Goal: Information Seeking & Learning: Learn about a topic

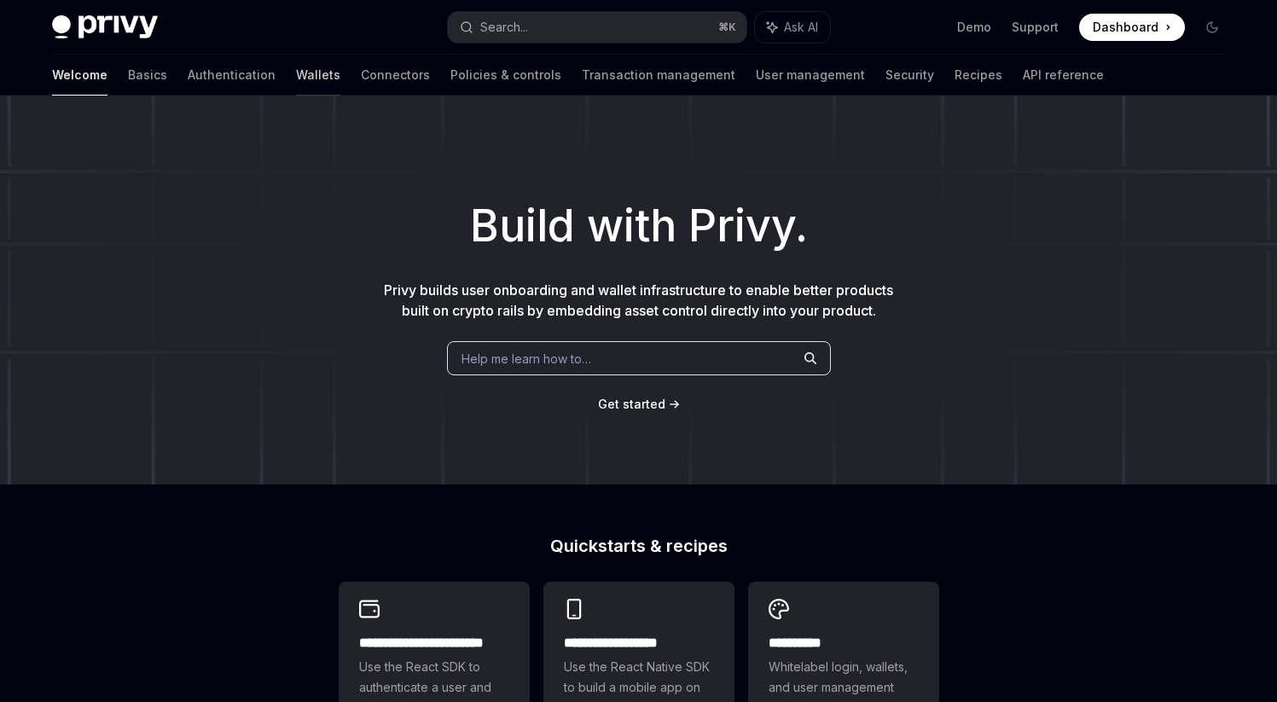
click at [296, 80] on link "Wallets" at bounding box center [318, 75] width 44 height 41
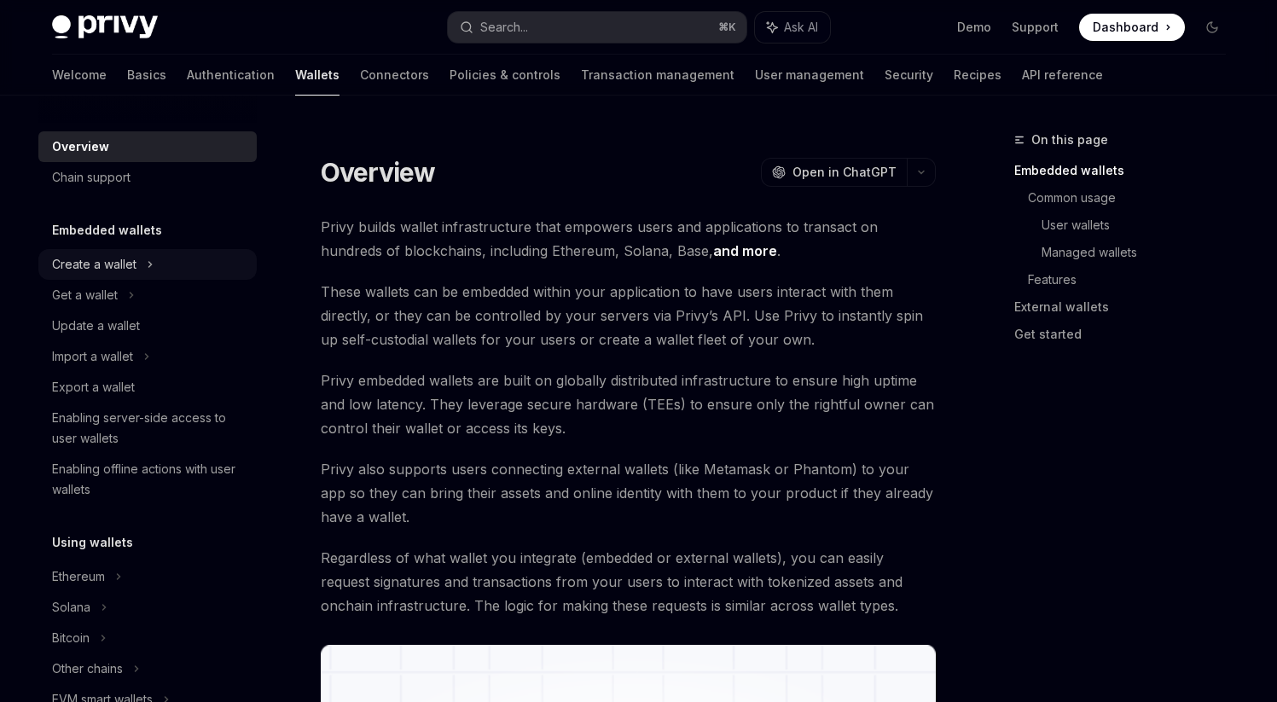
click at [114, 261] on div "Create a wallet" at bounding box center [94, 264] width 84 height 20
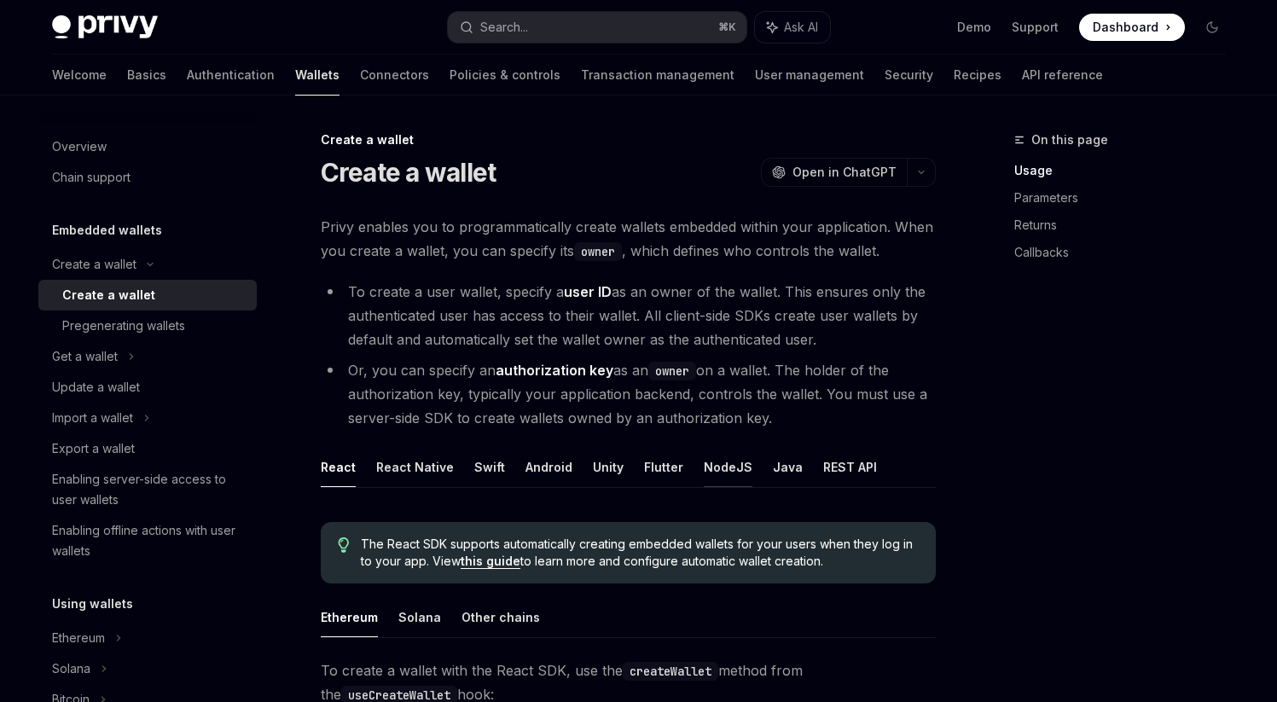
click at [707, 468] on button "NodeJS" at bounding box center [728, 467] width 49 height 40
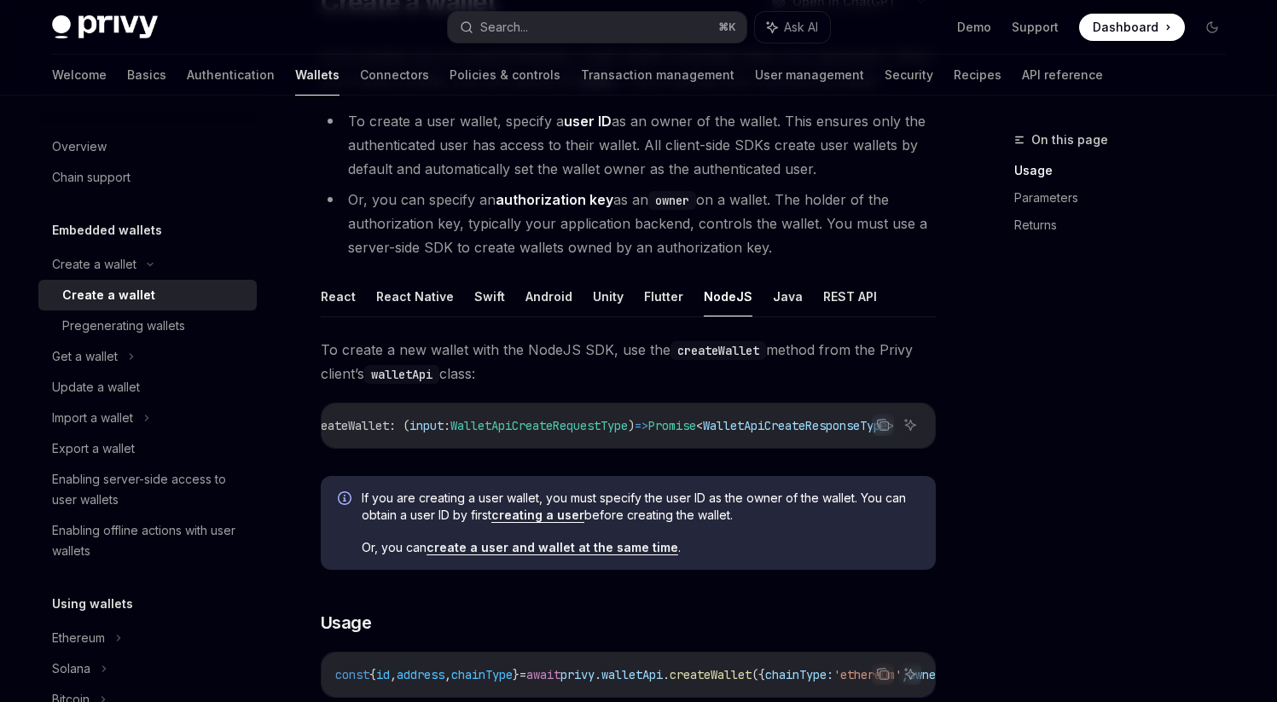
scroll to position [201, 0]
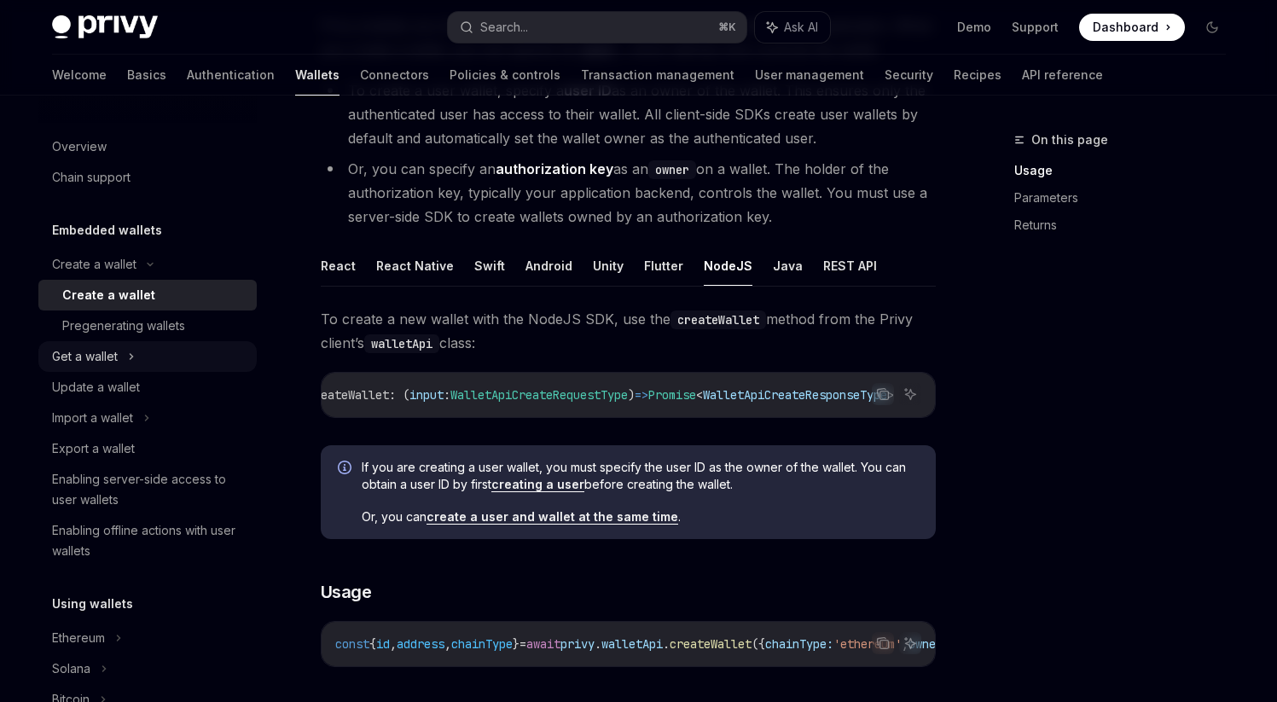
click at [114, 362] on div "Get a wallet" at bounding box center [85, 356] width 66 height 20
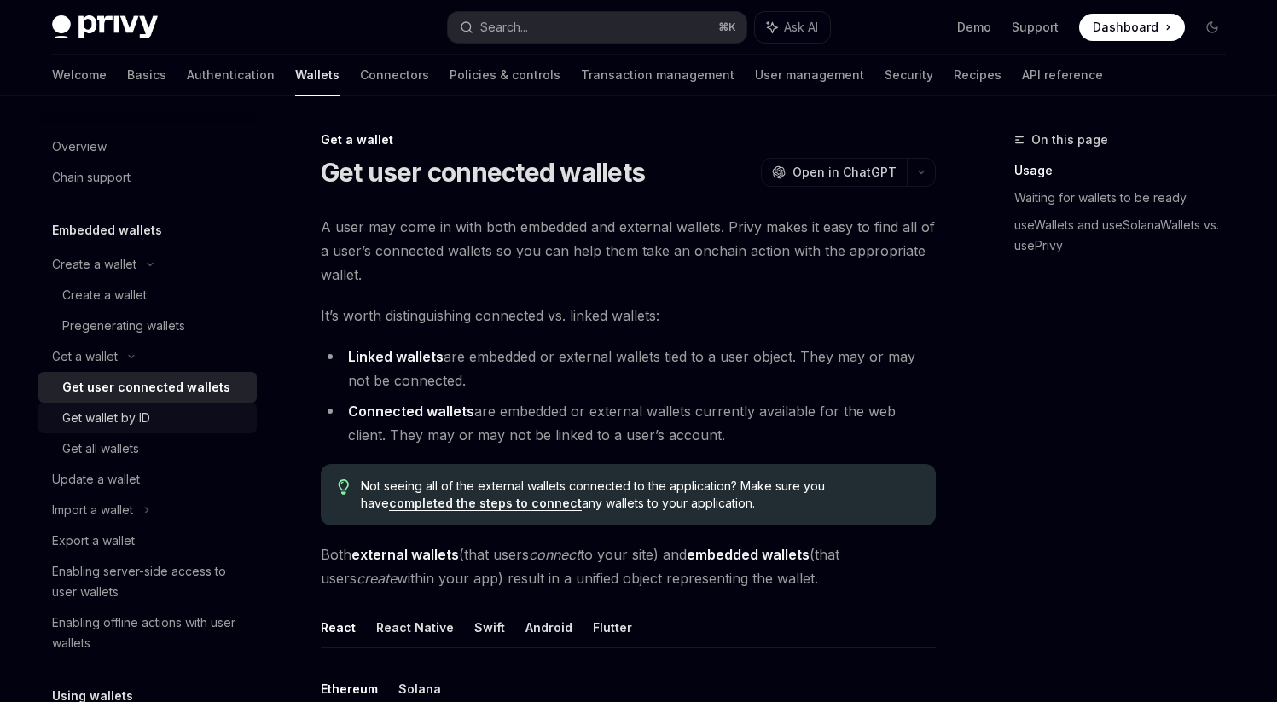
click at [140, 414] on div "Get wallet by ID" at bounding box center [106, 418] width 88 height 20
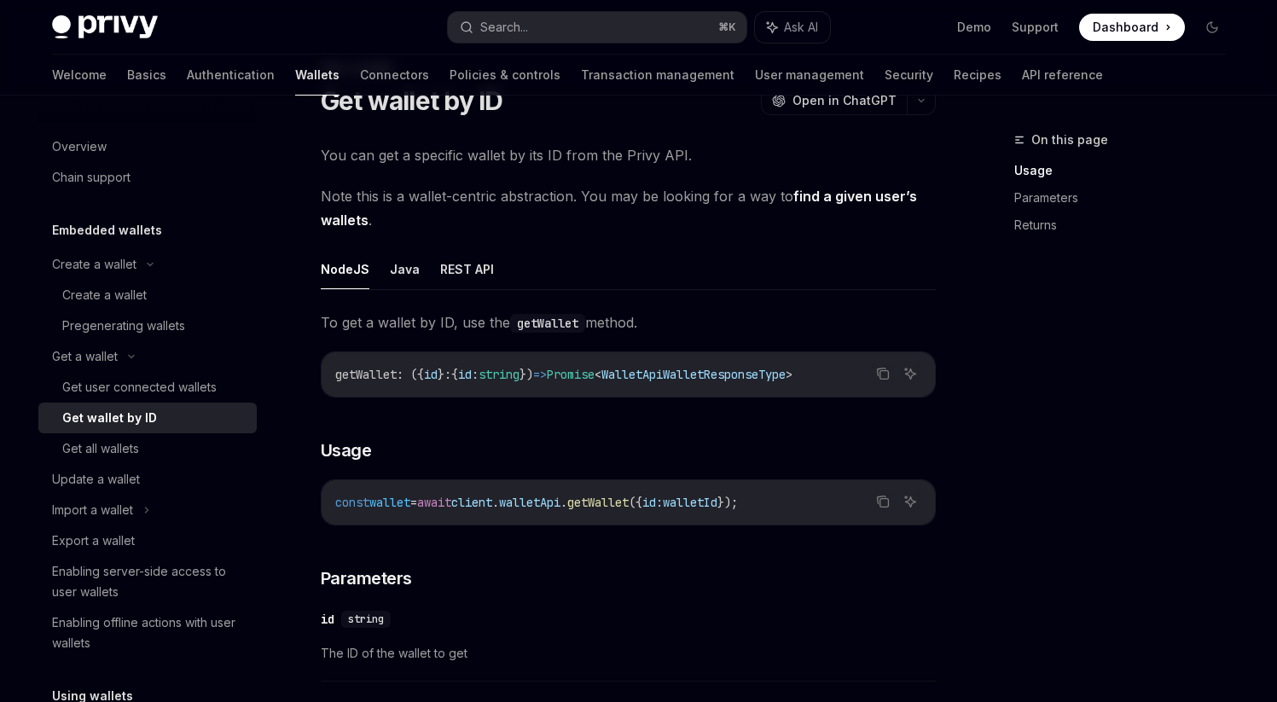
scroll to position [73, 0]
click at [121, 477] on div "Update a wallet" at bounding box center [96, 479] width 88 height 20
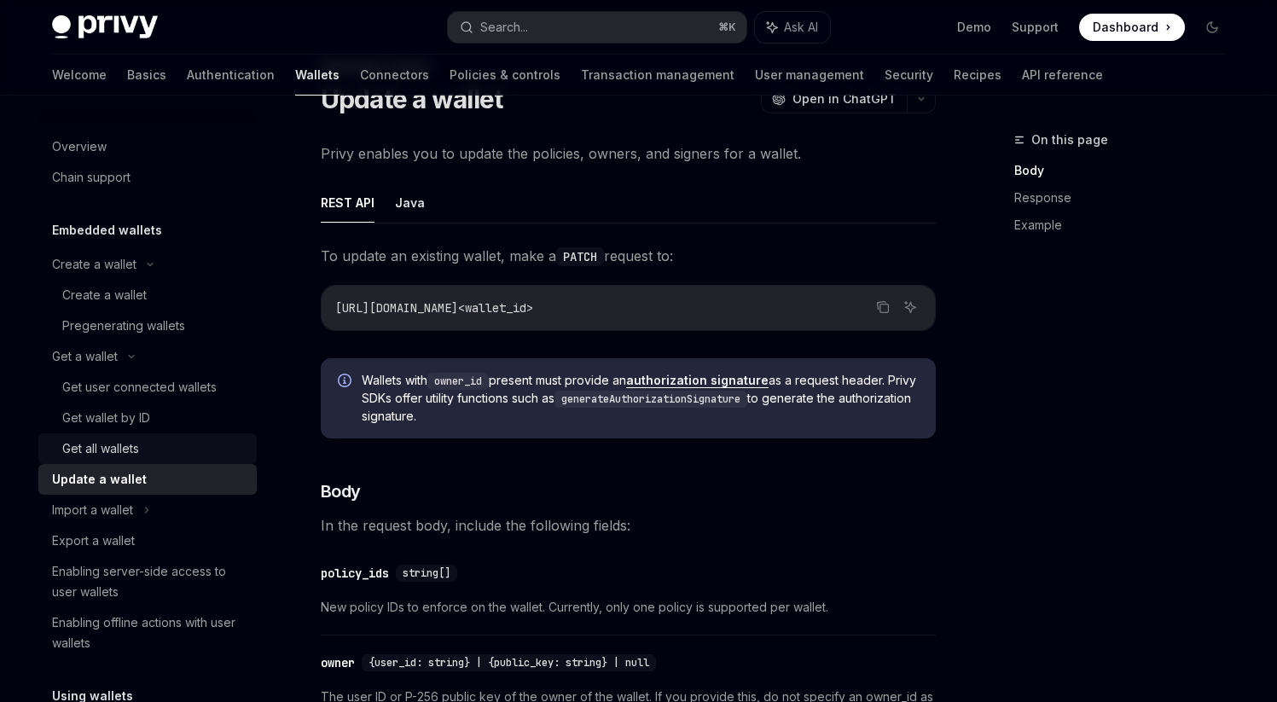
click at [130, 453] on div "Get all wallets" at bounding box center [100, 448] width 77 height 20
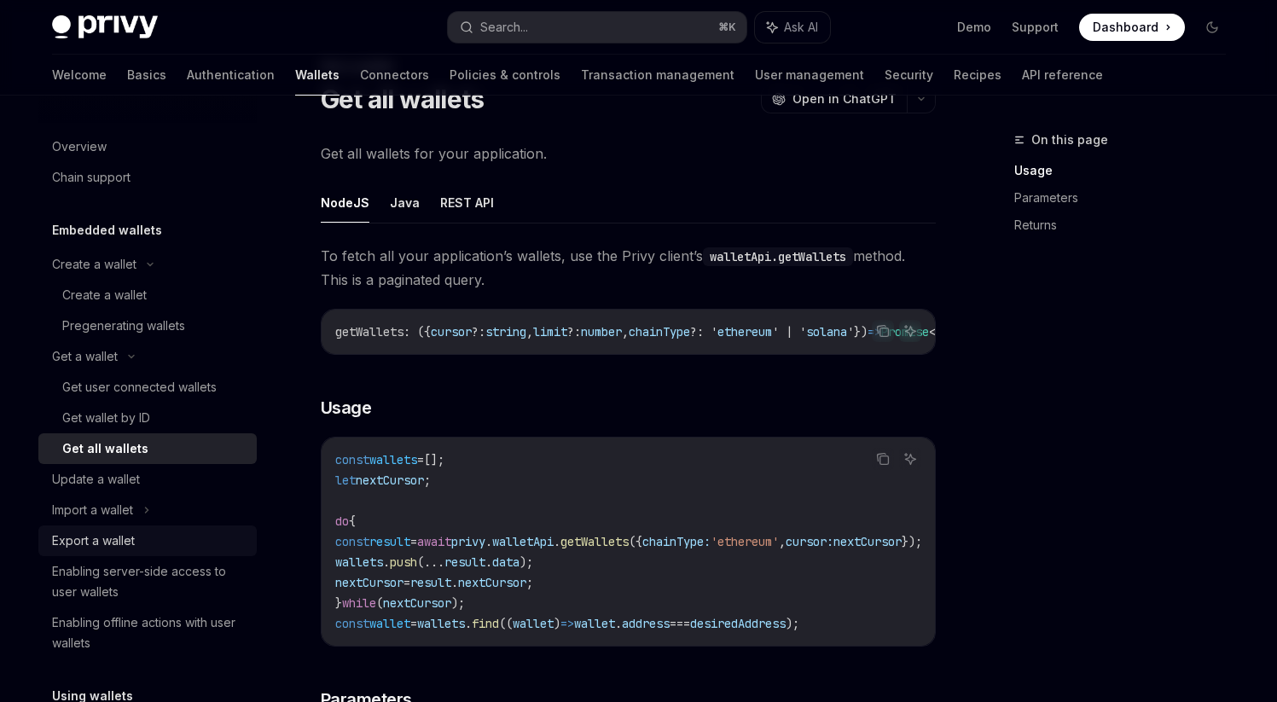
click at [154, 539] on div "Export a wallet" at bounding box center [149, 540] width 194 height 20
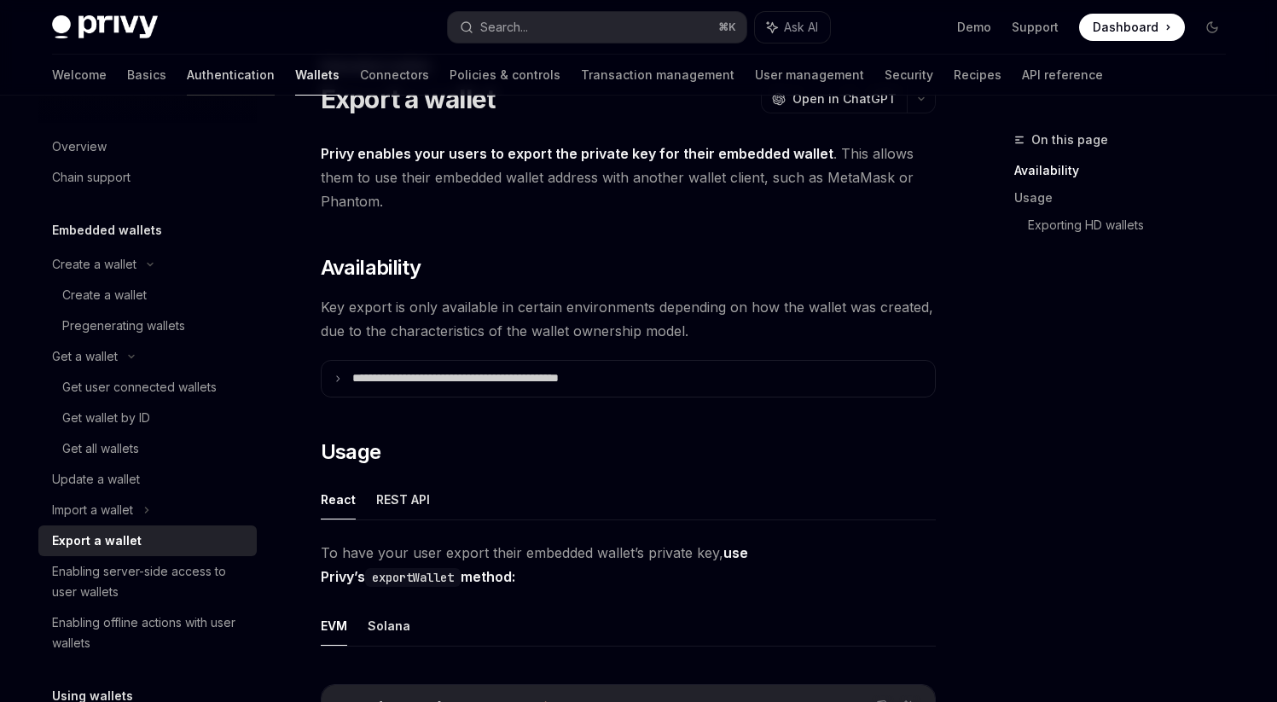
click at [187, 82] on link "Authentication" at bounding box center [231, 75] width 88 height 41
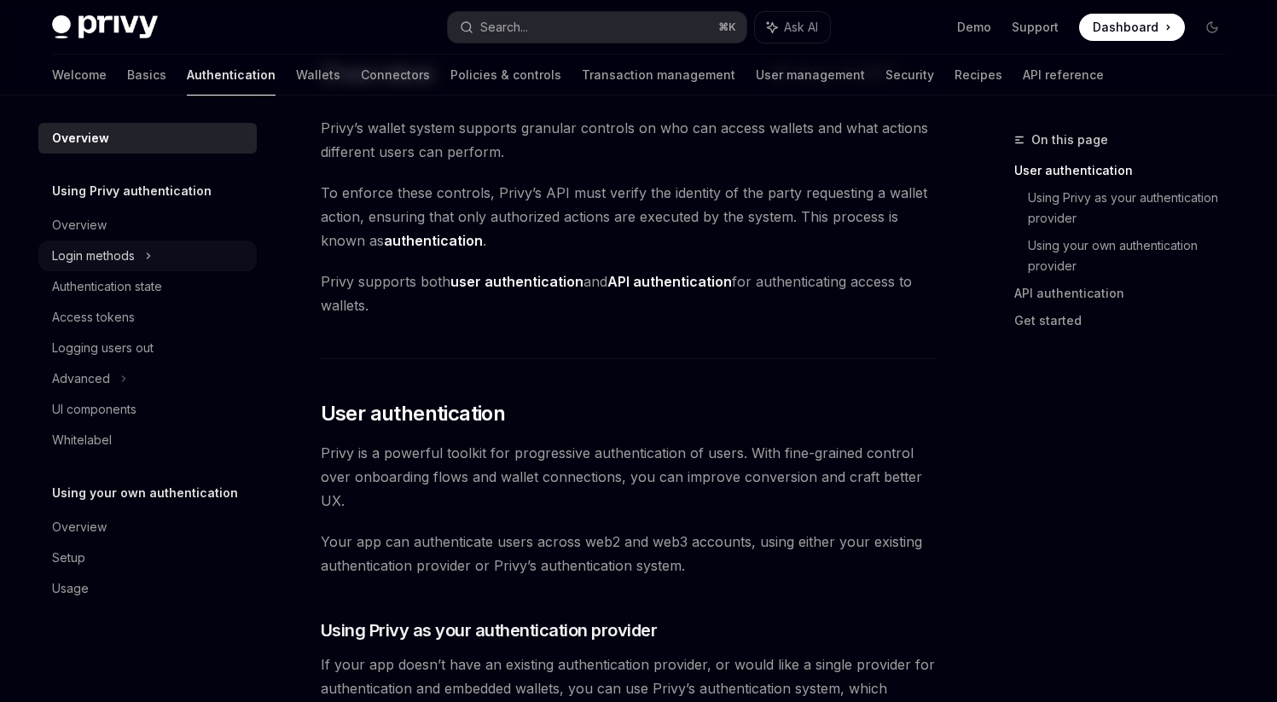
click at [160, 252] on div "Login methods" at bounding box center [147, 256] width 218 height 31
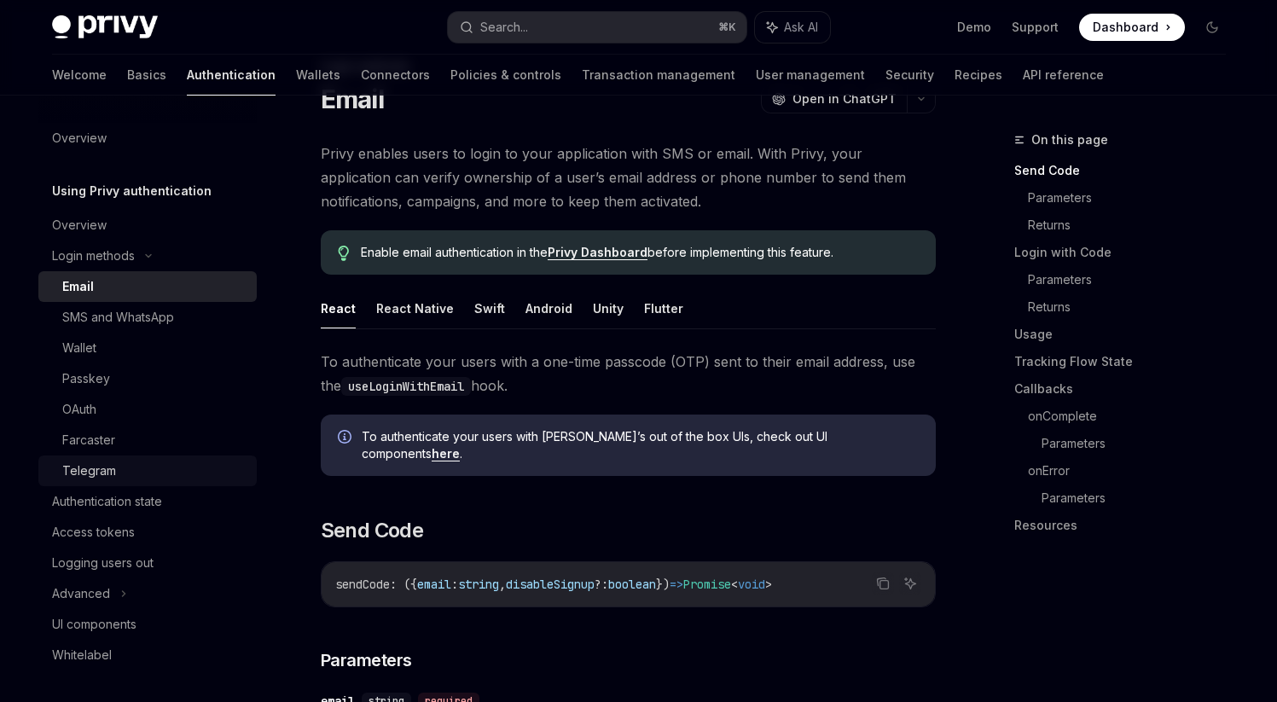
click at [135, 461] on div "Telegram" at bounding box center [154, 471] width 184 height 20
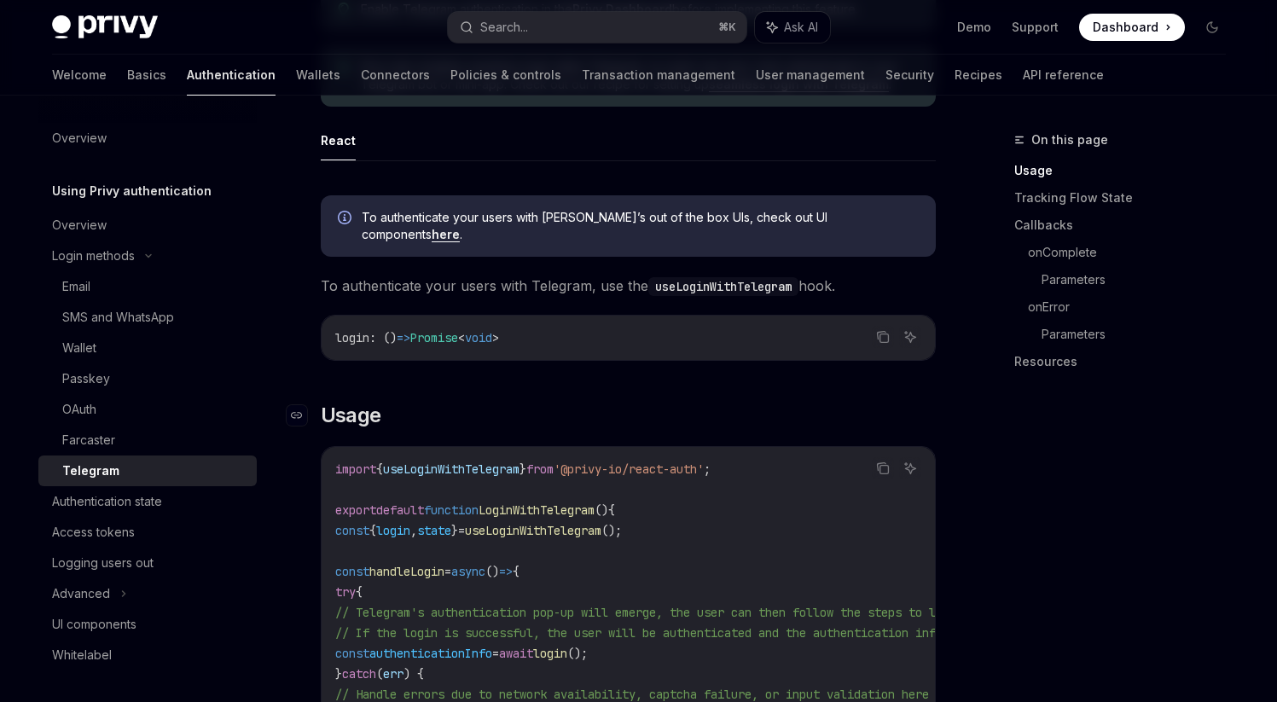
scroll to position [361, 0]
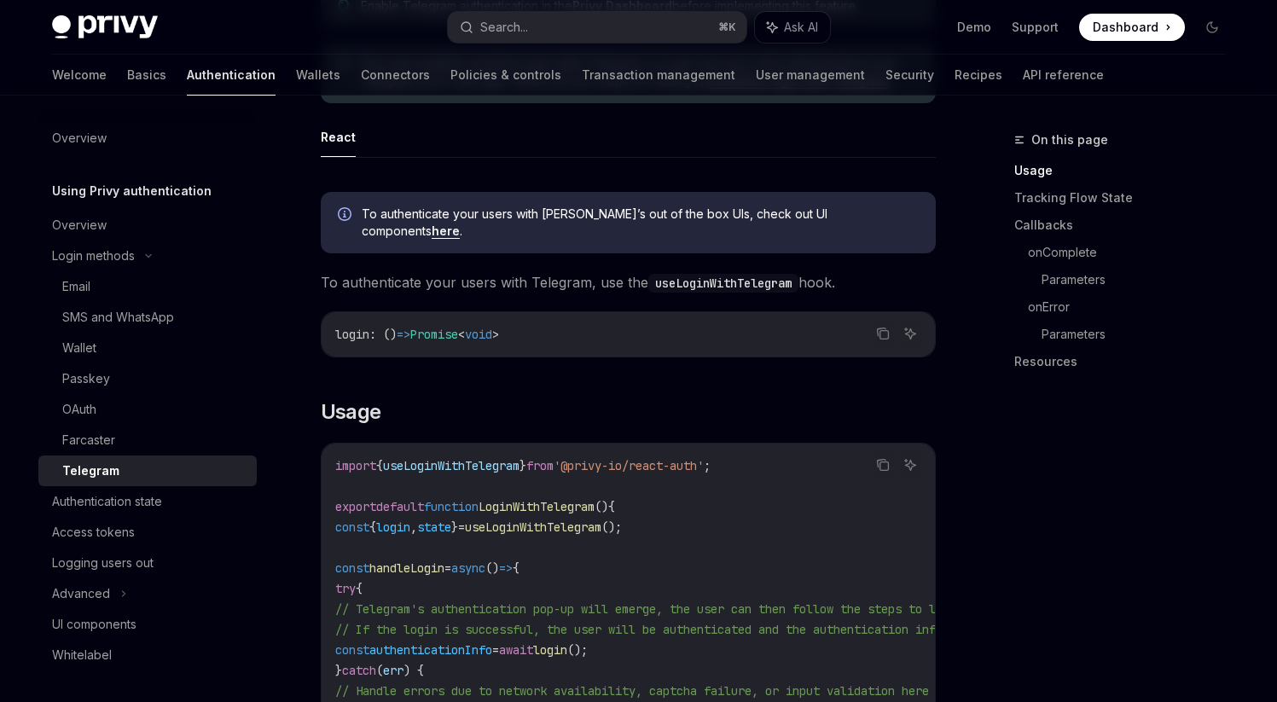
click at [568, 519] on span "useLoginWithTelegram" at bounding box center [533, 526] width 136 height 15
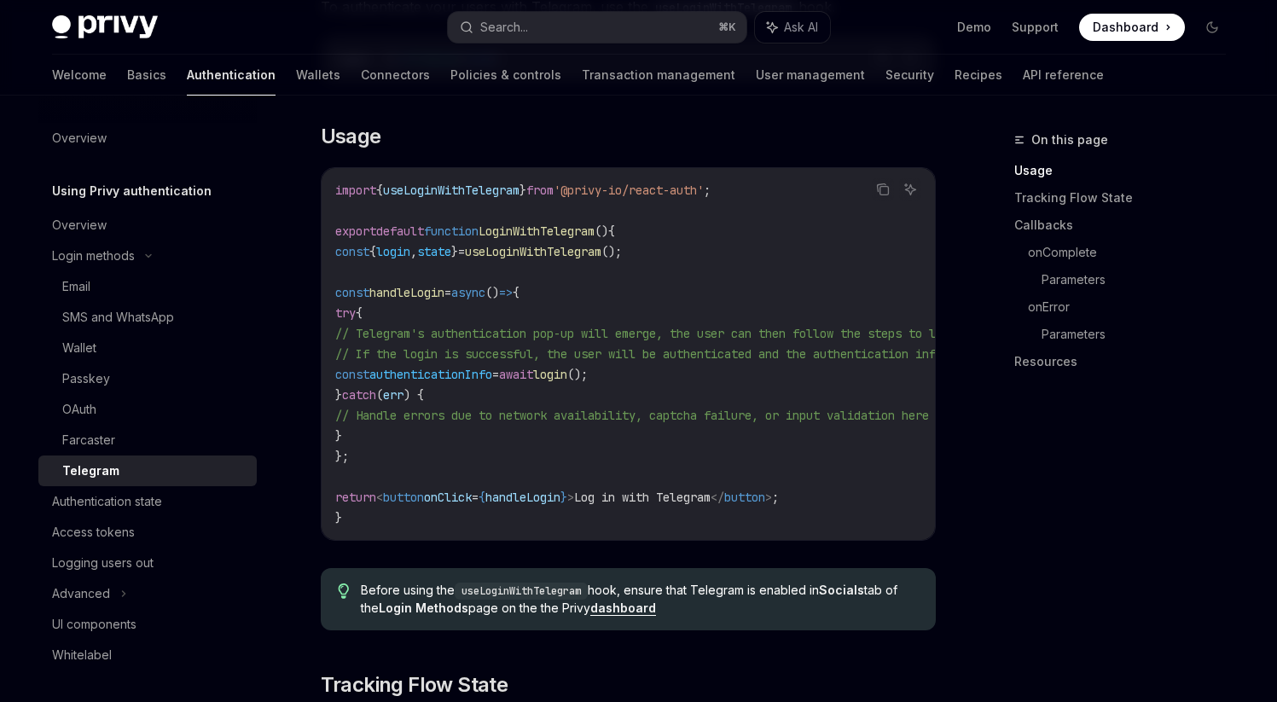
scroll to position [638, 0]
click at [624, 488] on span "Log in with Telegram" at bounding box center [642, 495] width 136 height 15
click at [706, 488] on span "Log in with Telegram" at bounding box center [642, 495] width 136 height 15
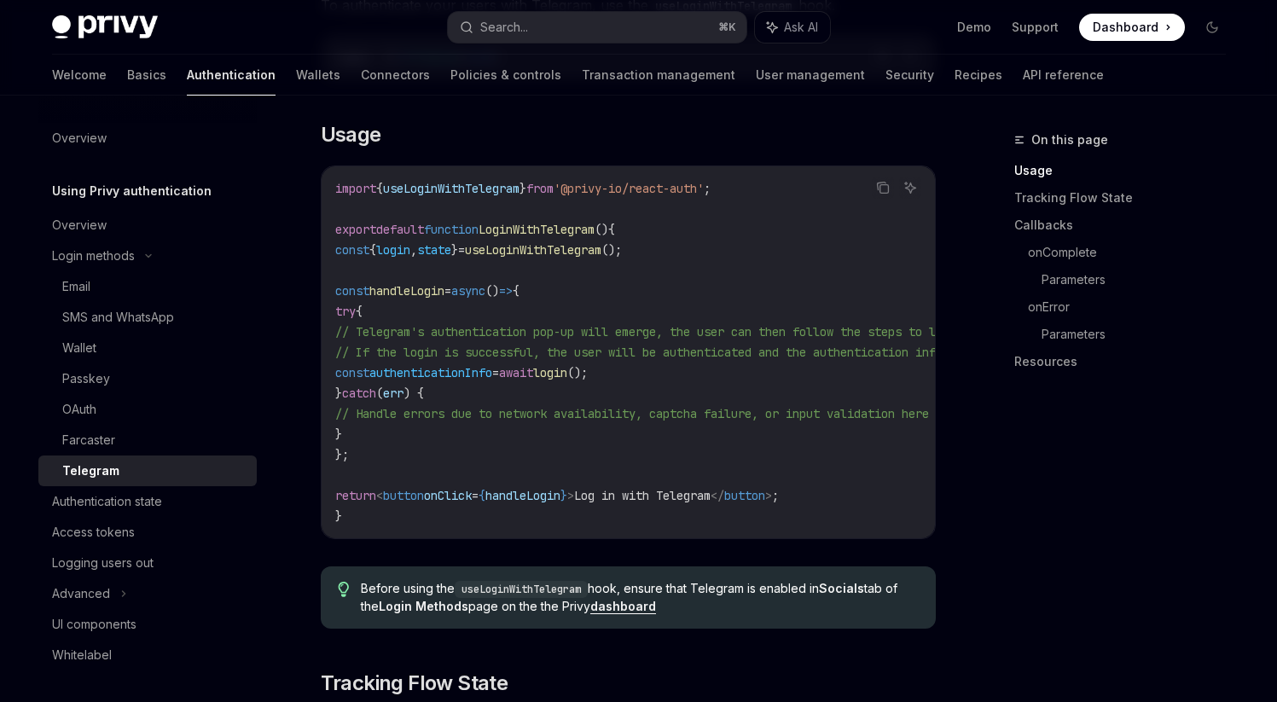
click at [659, 461] on code "import { useLoginWithTelegram } from '@privy-io/react-auth' ; export default fu…" at bounding box center [782, 352] width 894 height 348
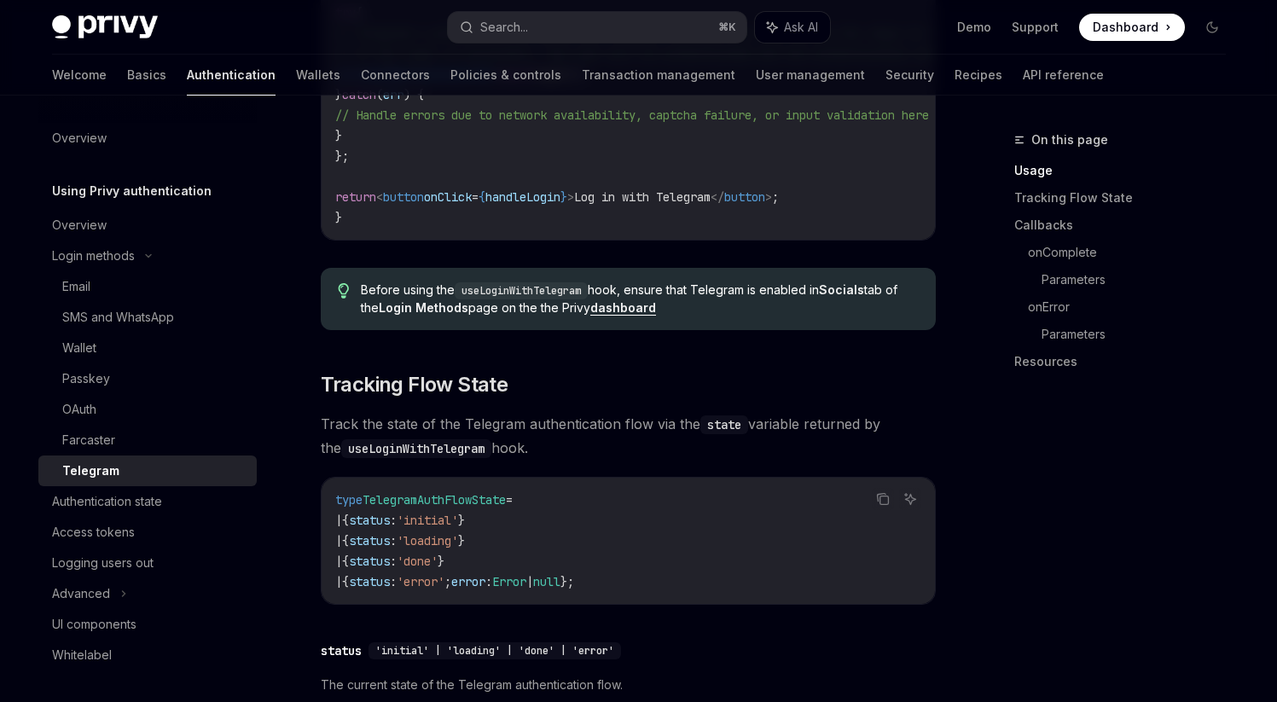
scroll to position [963, 0]
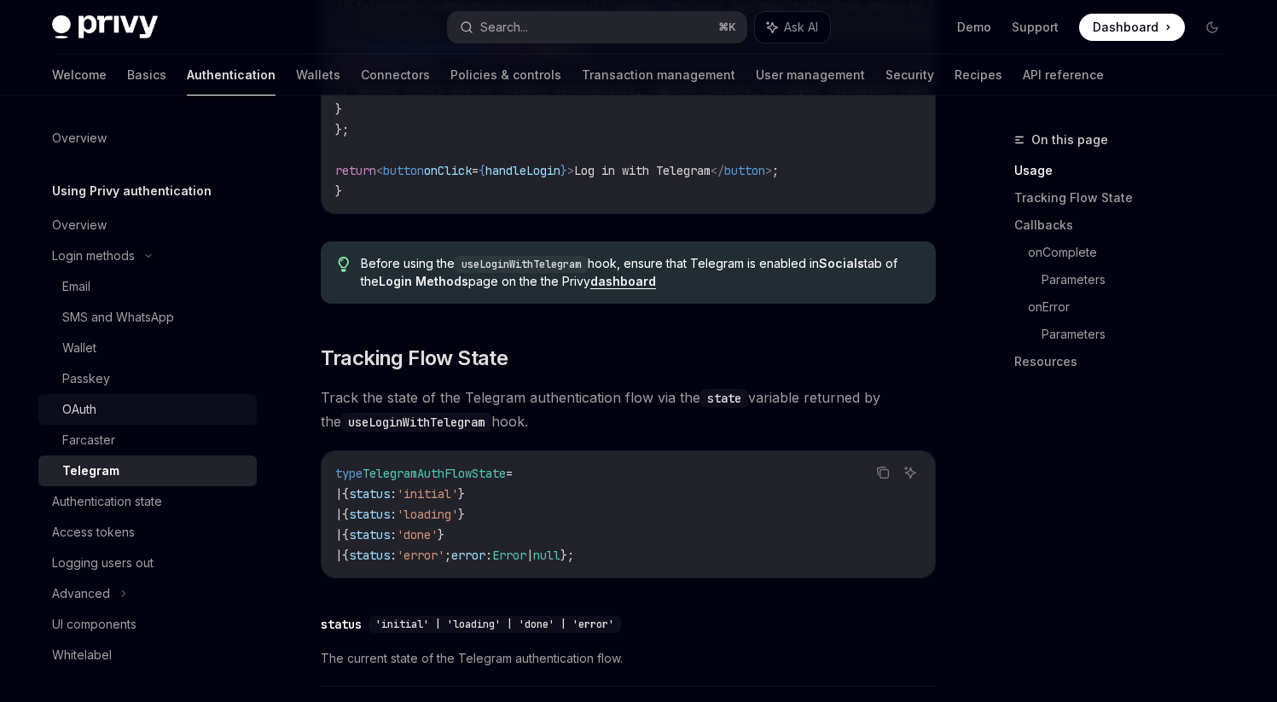
click at [141, 410] on div "OAuth" at bounding box center [154, 409] width 184 height 20
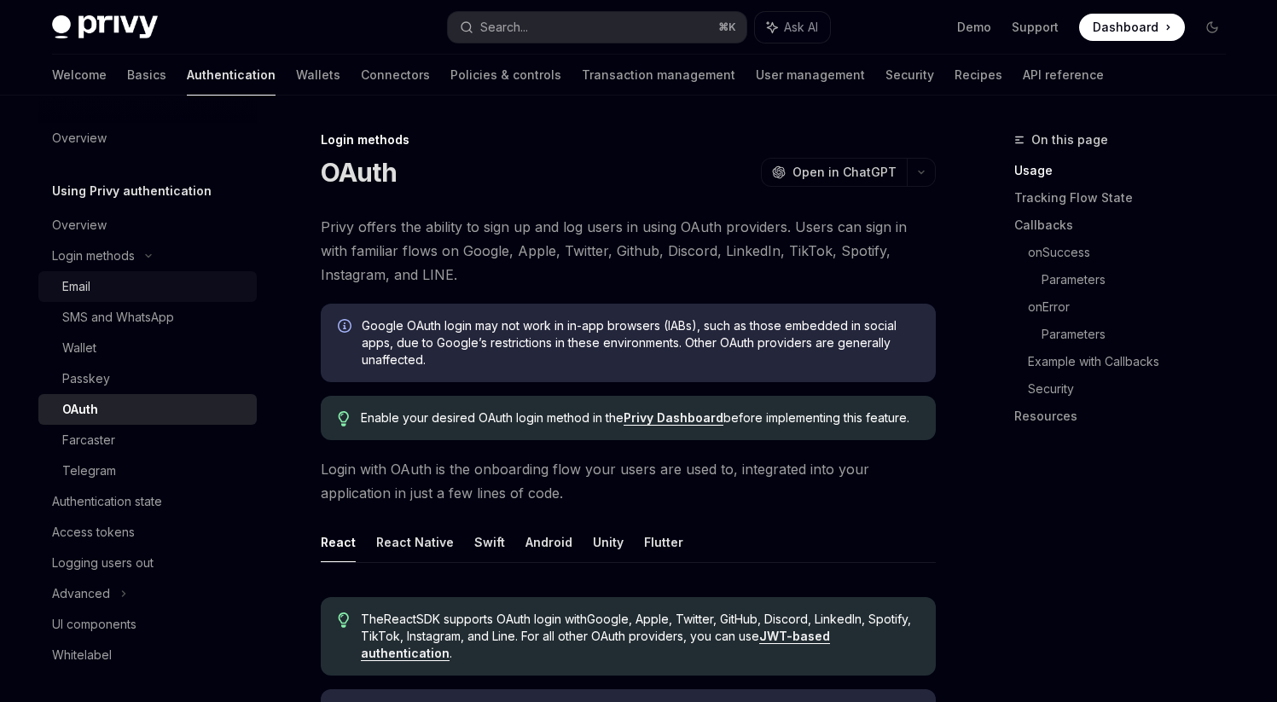
click at [151, 298] on link "Email" at bounding box center [147, 286] width 218 height 31
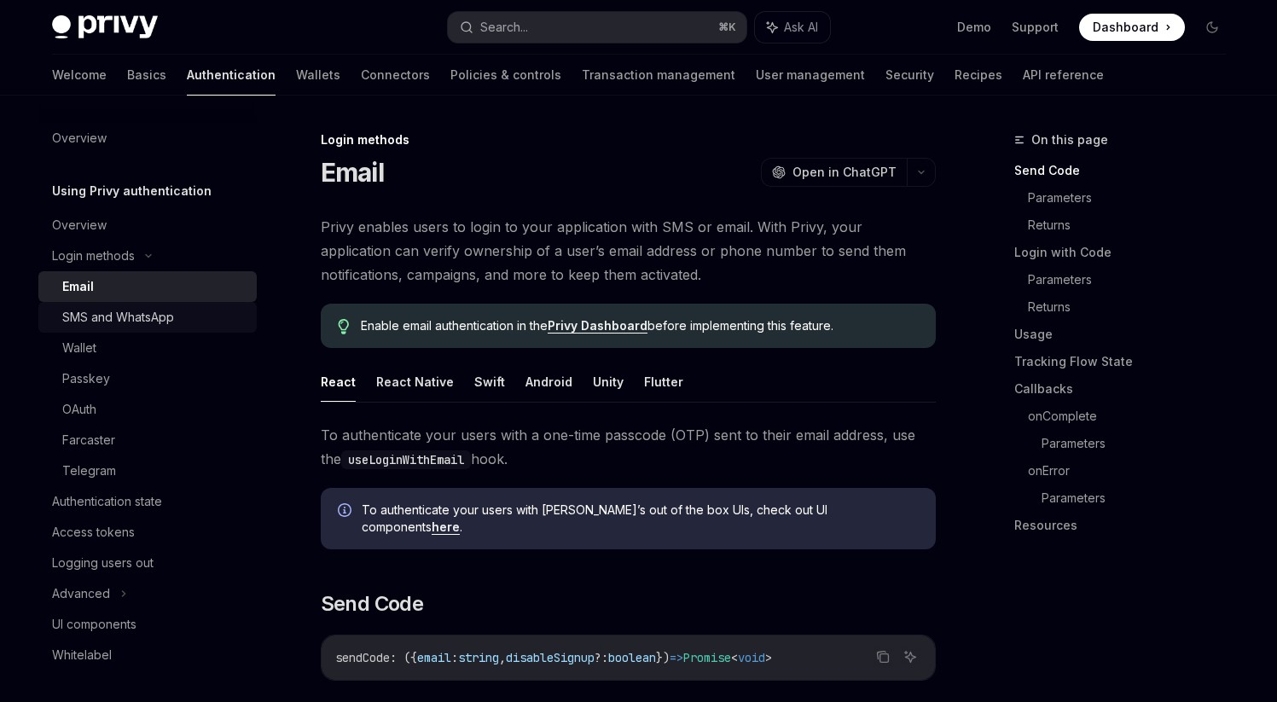
click at [156, 317] on div "SMS and WhatsApp" at bounding box center [118, 317] width 112 height 20
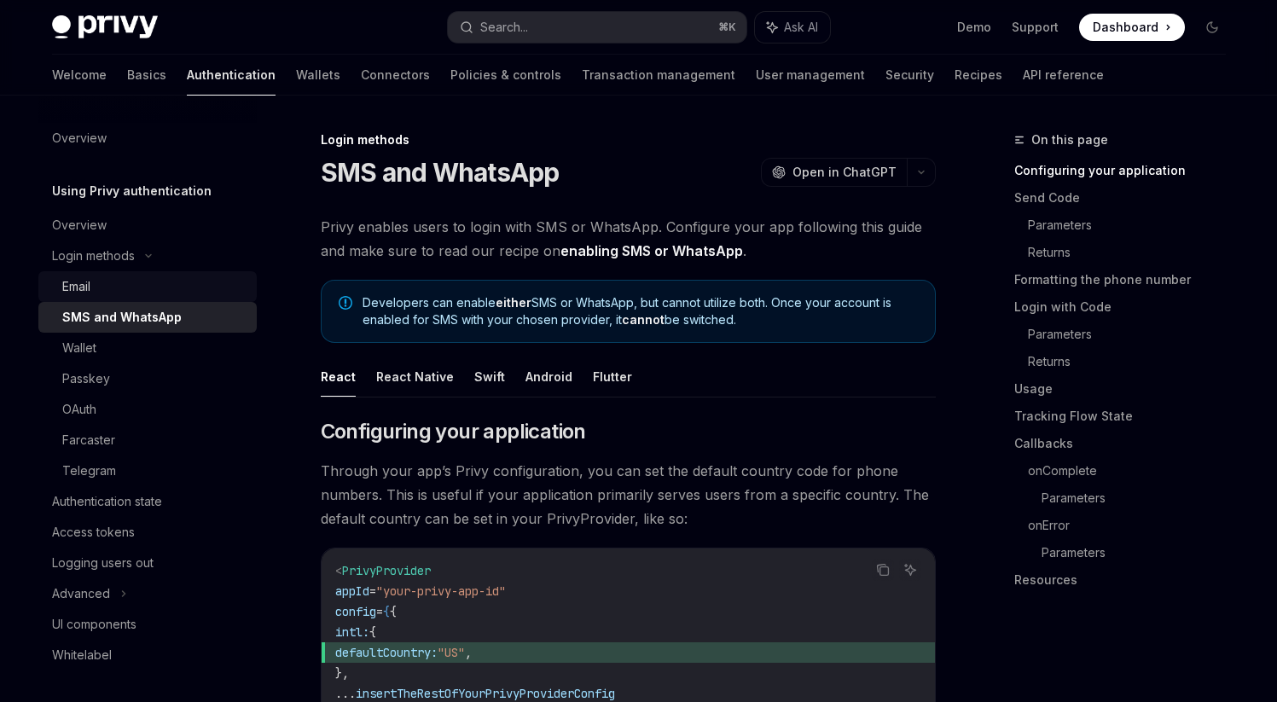
click at [148, 291] on div "Email" at bounding box center [154, 286] width 184 height 20
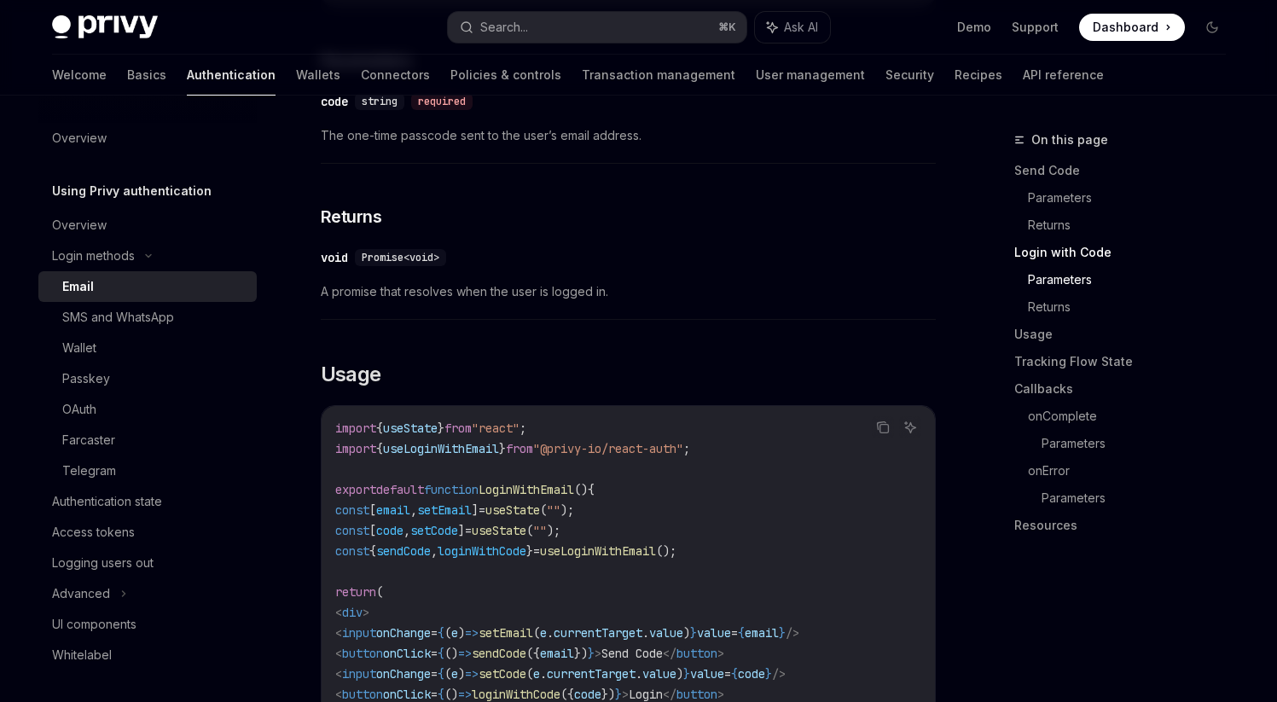
scroll to position [1439, 0]
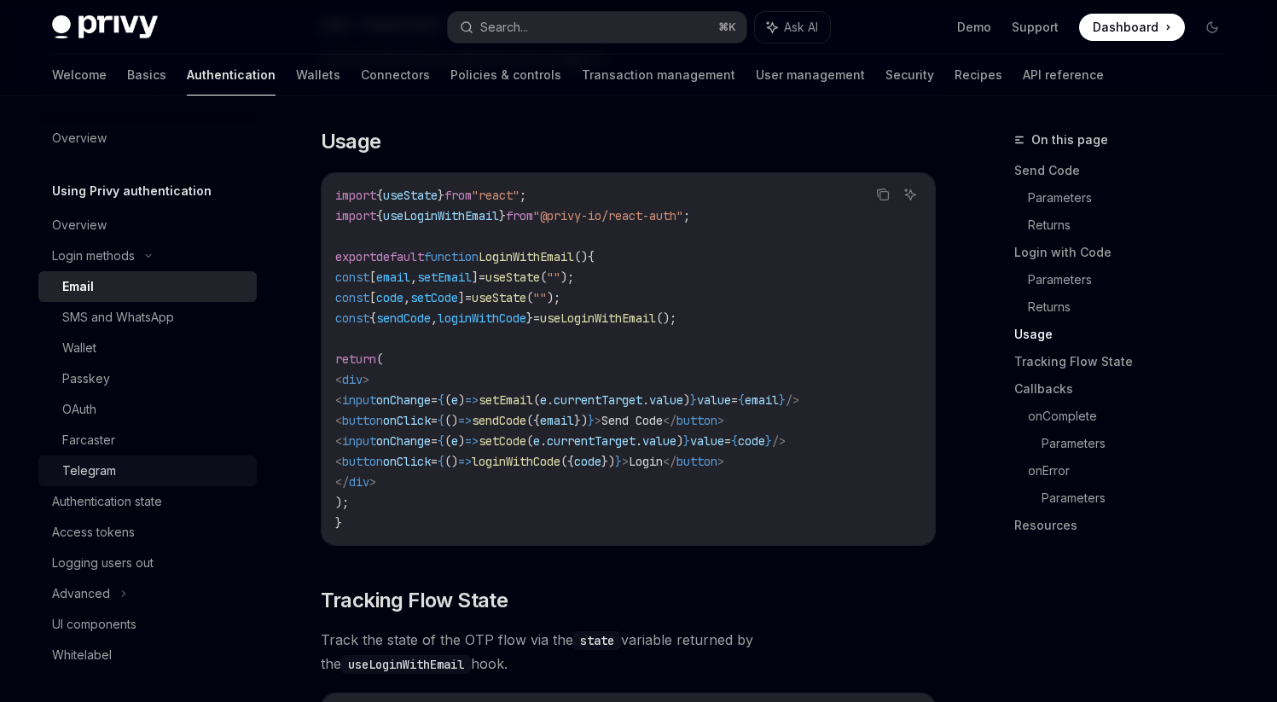
click at [105, 467] on div "Telegram" at bounding box center [89, 471] width 54 height 20
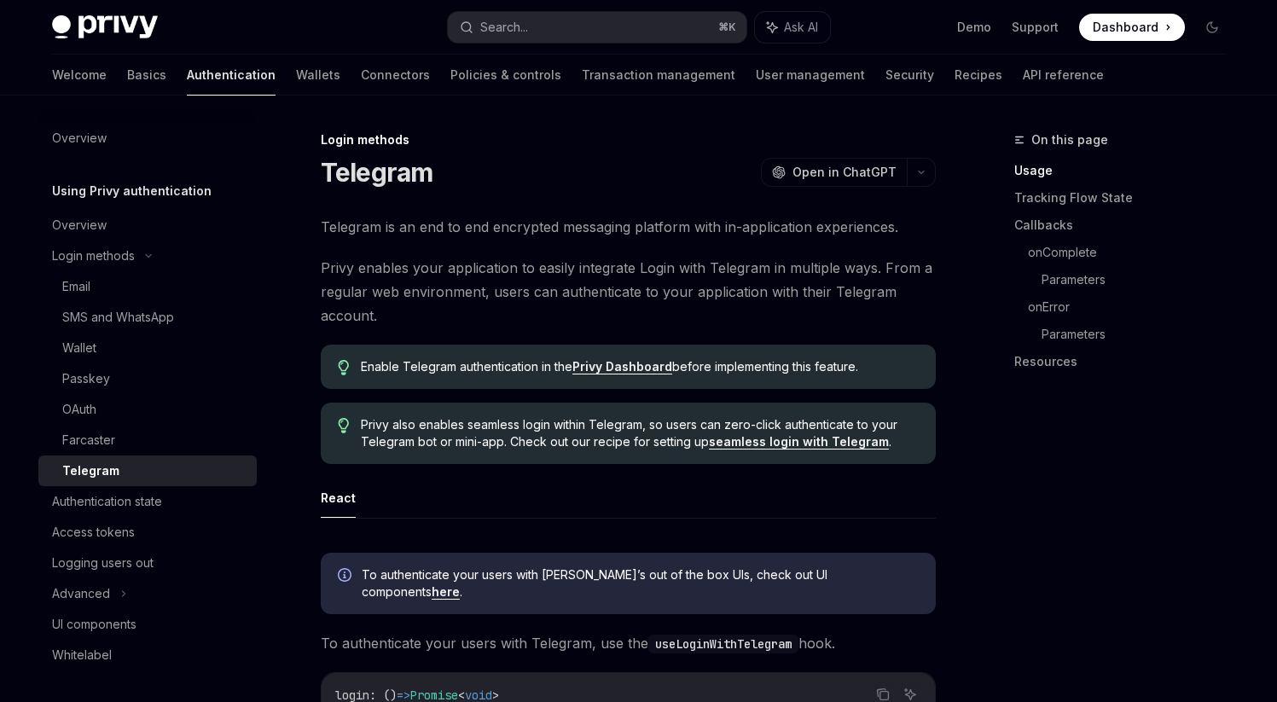
click at [762, 439] on link "seamless login with Telegram" at bounding box center [799, 441] width 180 height 15
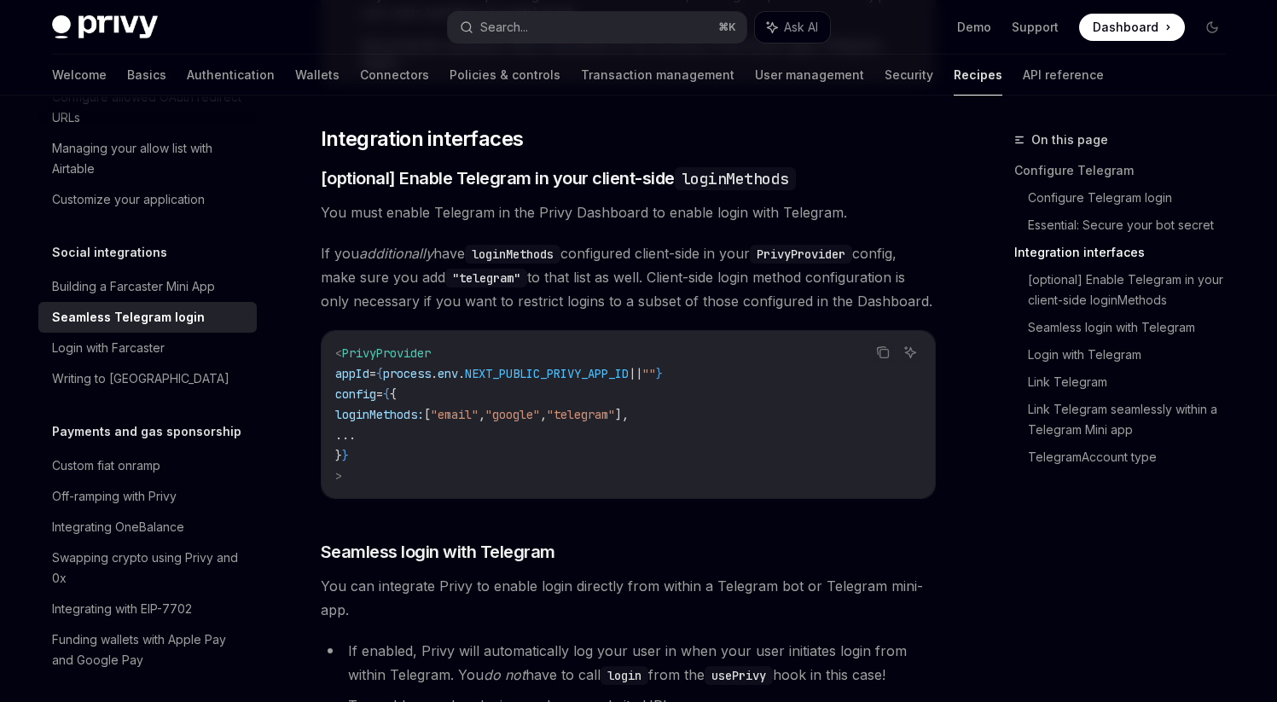
scroll to position [1149, 0]
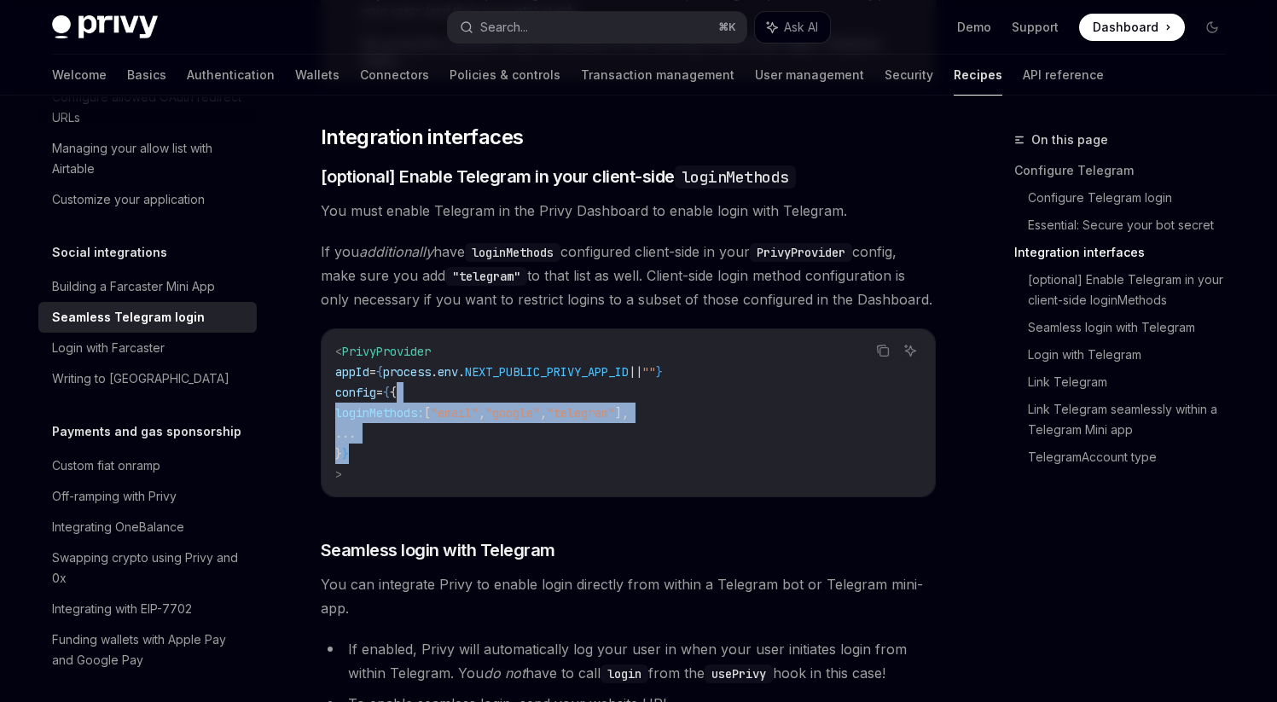
drag, startPoint x: 570, startPoint y: 442, endPoint x: 483, endPoint y: 370, distance: 112.7
click at [483, 370] on code "< PrivyProvider appId = { process . env . NEXT_PUBLIC_PRIVY_APP_ID || "" } conf…" at bounding box center [628, 412] width 586 height 143
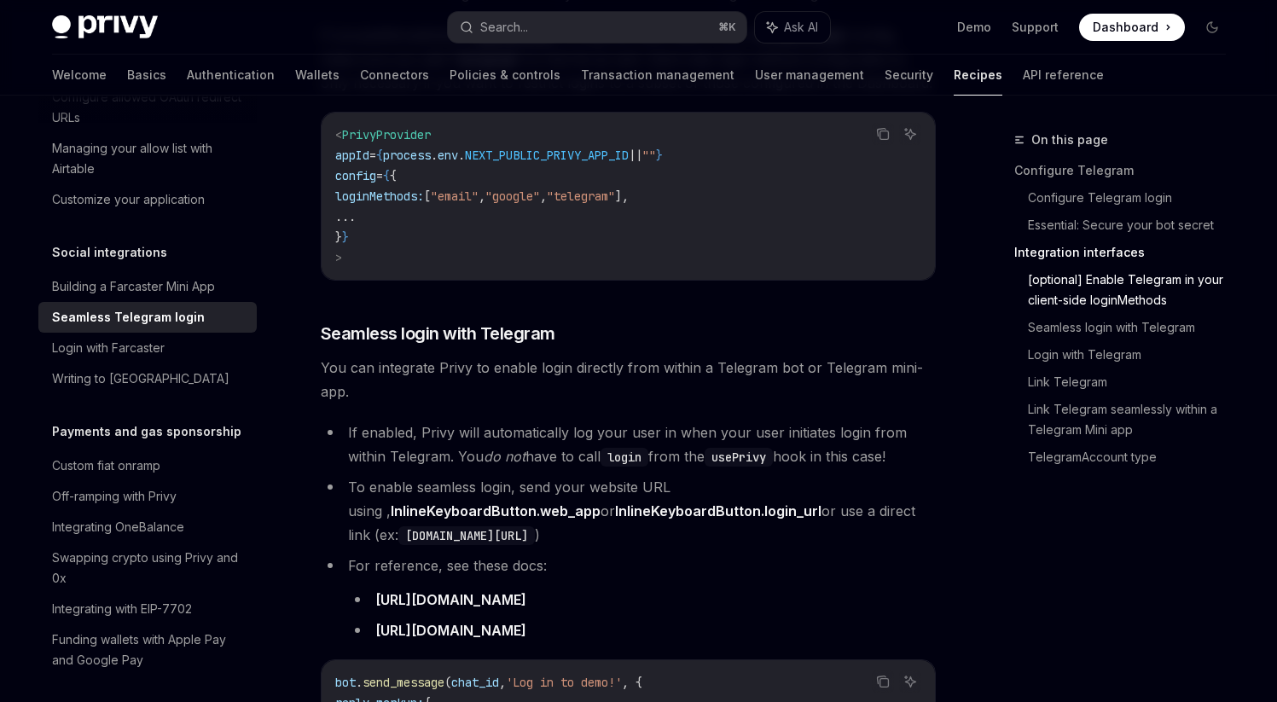
scroll to position [1373, 0]
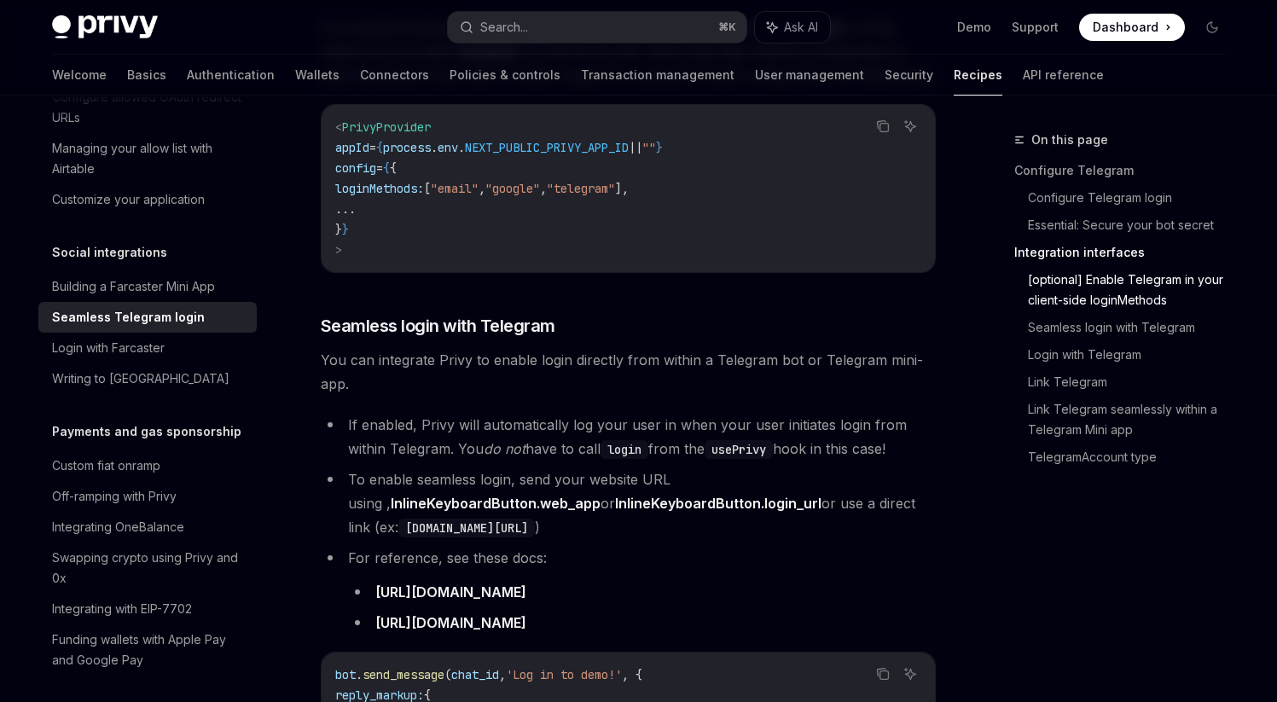
click at [507, 440] on em "do not" at bounding box center [505, 448] width 42 height 17
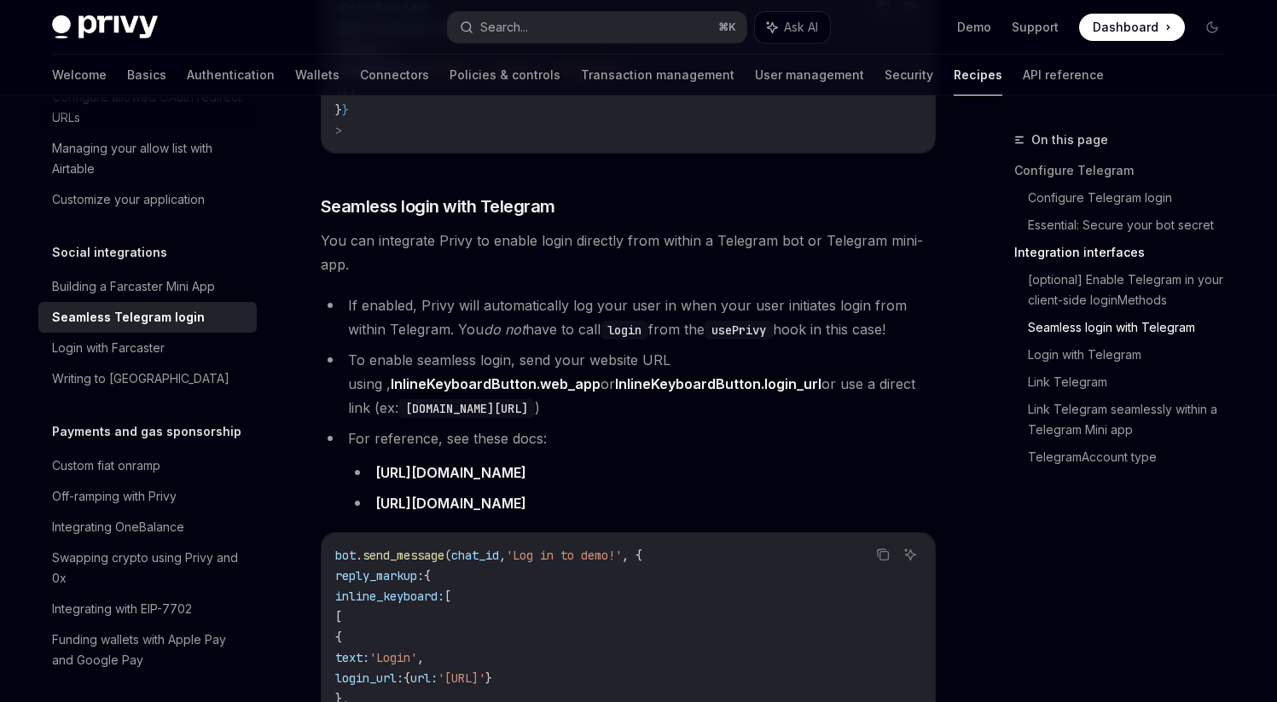
scroll to position [1585, 0]
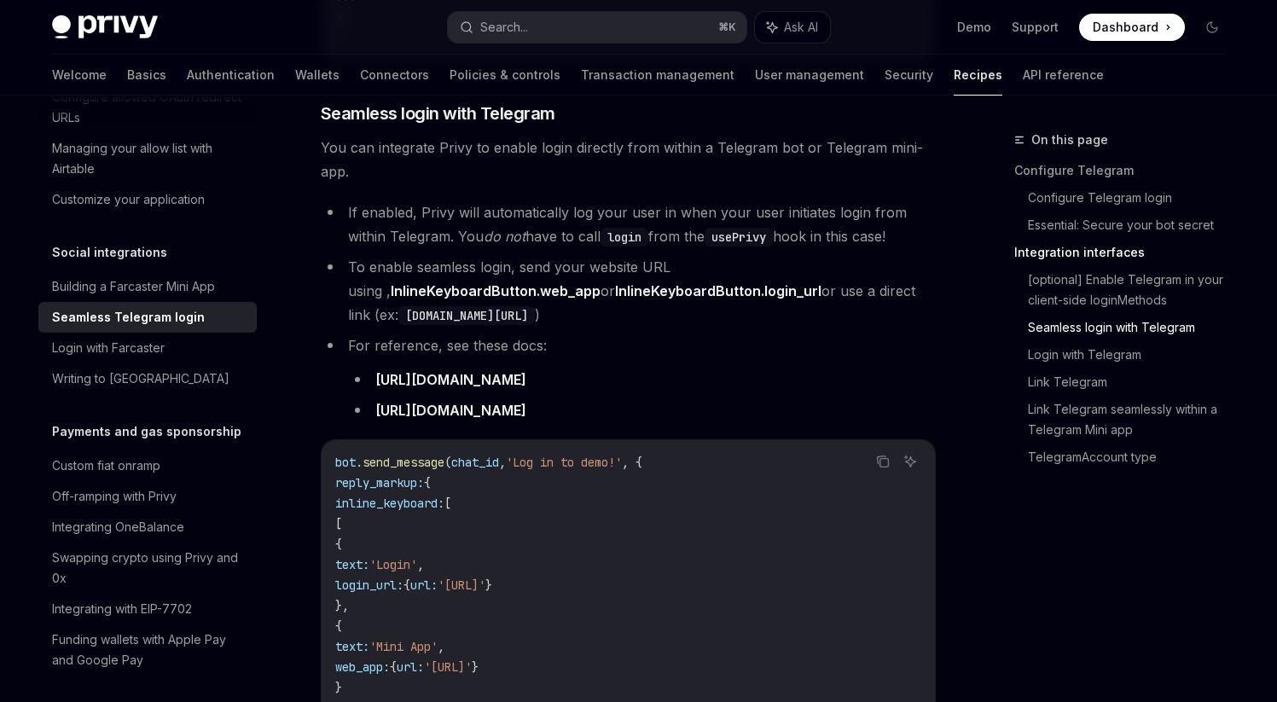
click at [533, 455] on span "'Log in to demo!'" at bounding box center [564, 462] width 116 height 15
click at [622, 455] on span "'Log in to demo!'" at bounding box center [564, 462] width 116 height 15
click at [578, 467] on code "bot . send_message ( chat_id , 'Log in to demo!' , { reply_markup: { inline_key…" at bounding box center [628, 615] width 586 height 327
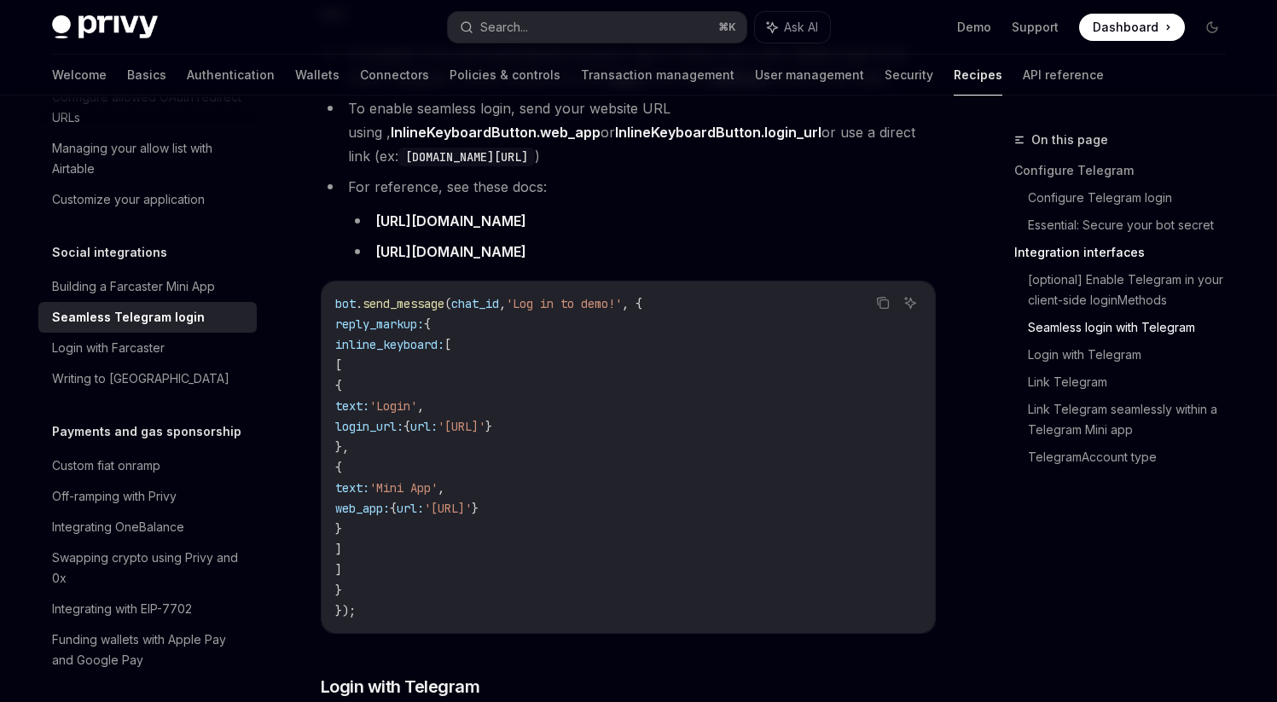
scroll to position [1747, 0]
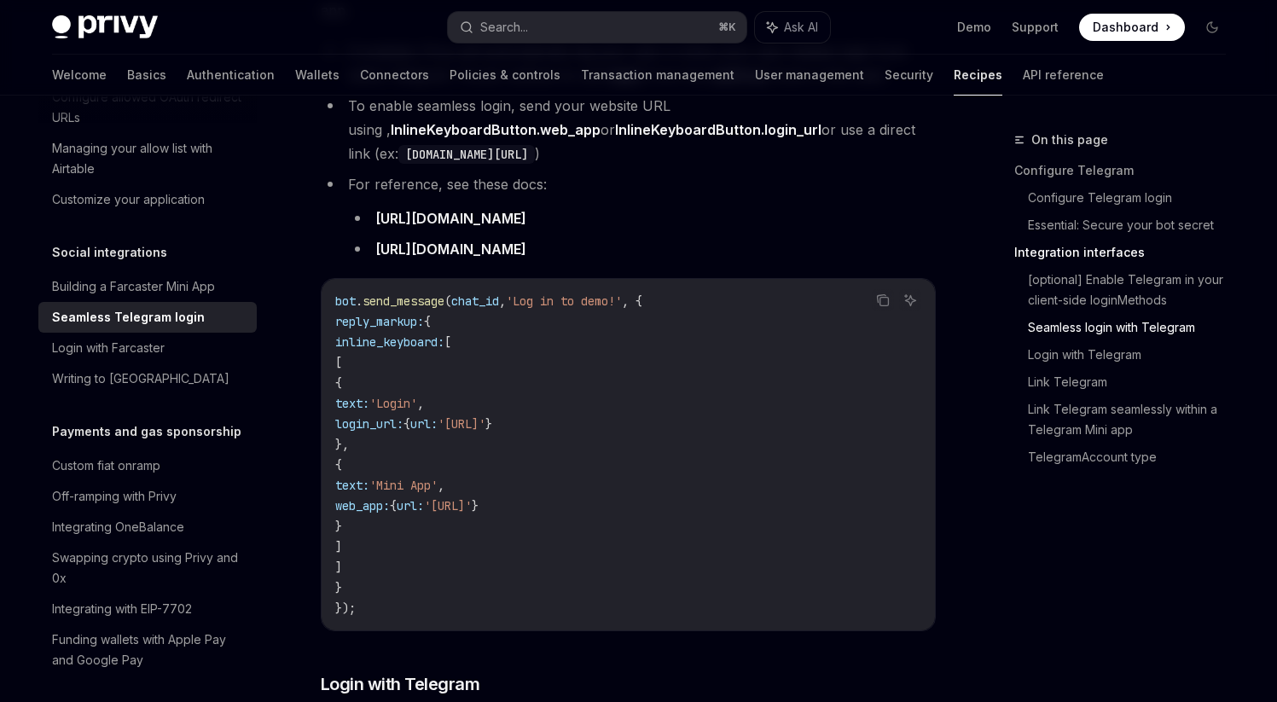
click at [472, 498] on span "'[URL]'" at bounding box center [448, 505] width 48 height 15
drag, startPoint x: 481, startPoint y: 426, endPoint x: 452, endPoint y: 406, distance: 35.0
click at [452, 406] on code "bot . send_message ( chat_id , 'Log in to demo!' , { reply_markup: { inline_key…" at bounding box center [628, 454] width 586 height 327
click at [403, 416] on span "login_url:" at bounding box center [369, 423] width 68 height 15
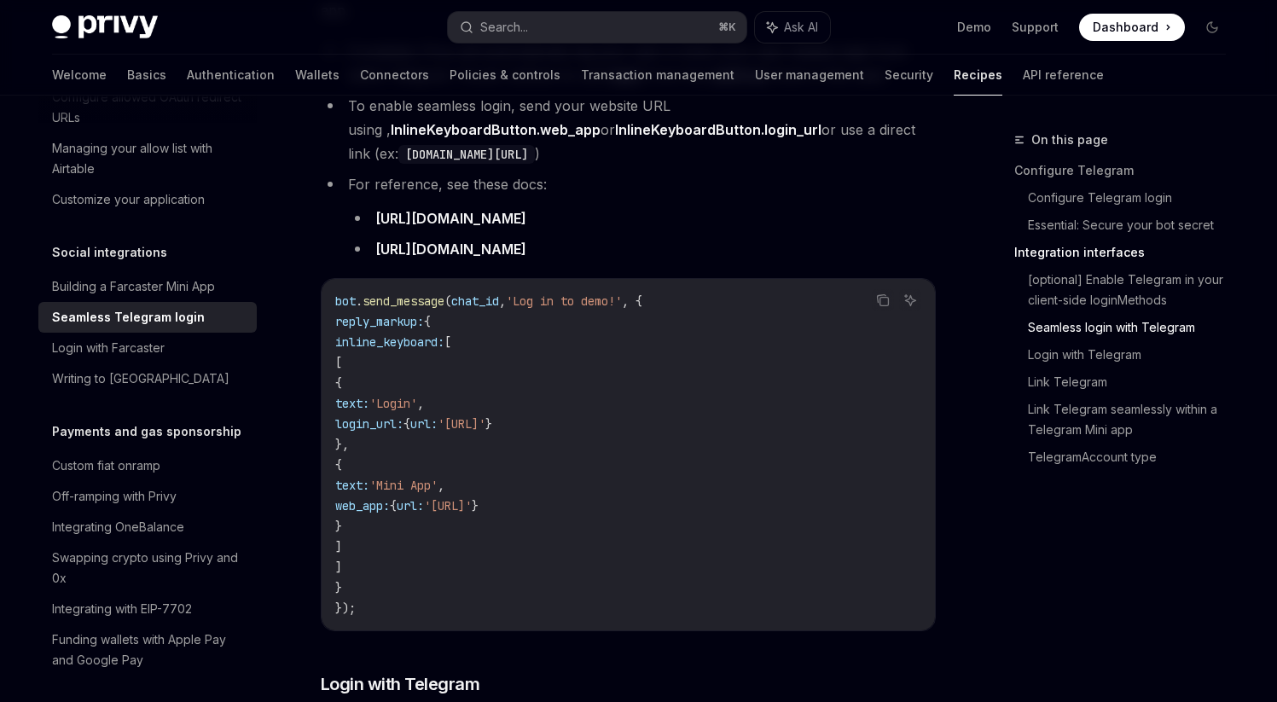
drag, startPoint x: 436, startPoint y: 406, endPoint x: 465, endPoint y: 413, distance: 29.8
click at [465, 413] on code "bot . send_message ( chat_id , 'Log in to demo!' , { reply_markup: { inline_key…" at bounding box center [628, 454] width 586 height 327
click at [403, 416] on span "login_url:" at bounding box center [369, 423] width 68 height 15
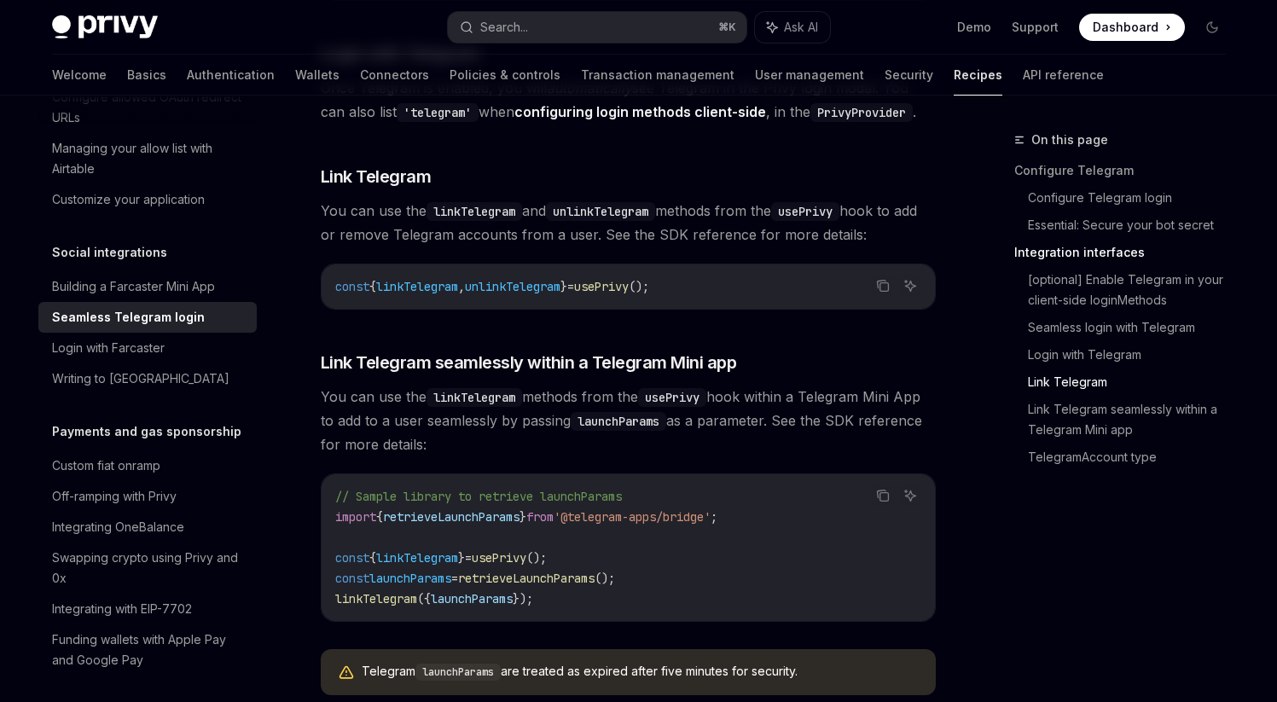
scroll to position [2475, 0]
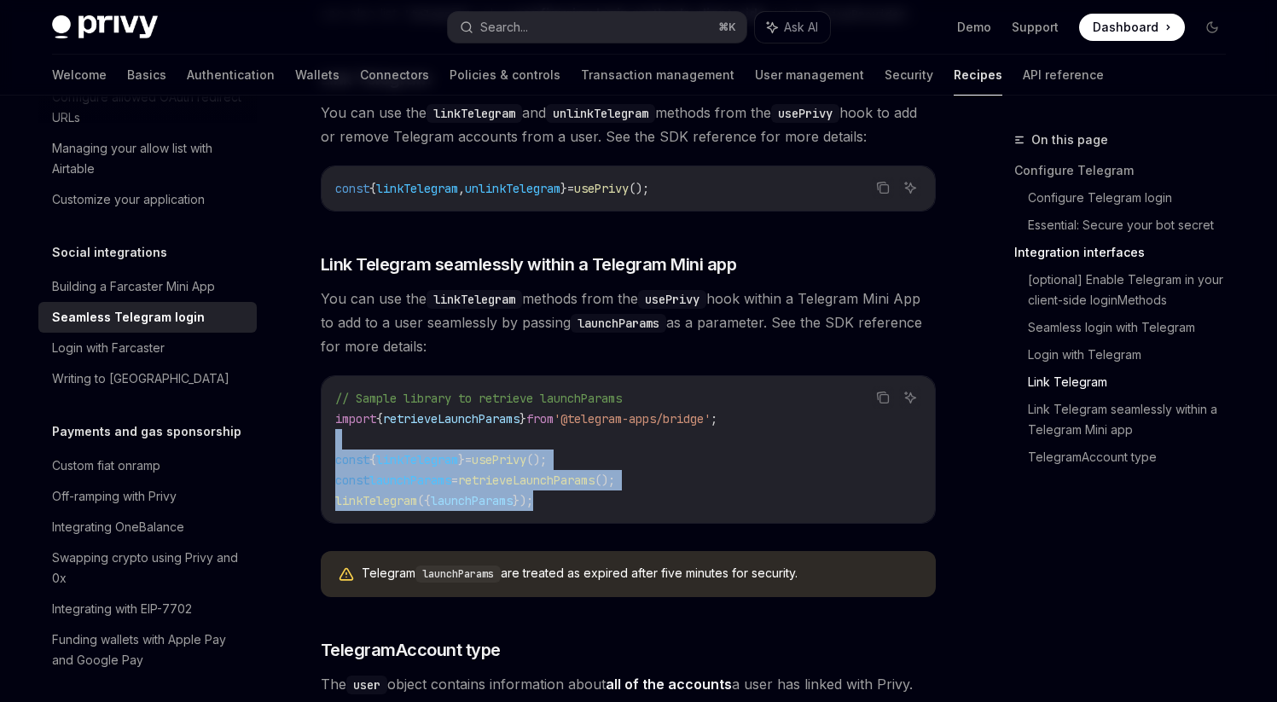
drag, startPoint x: 561, startPoint y: 480, endPoint x: 452, endPoint y: 426, distance: 122.1
click at [452, 426] on code "// Sample library to retrieve launchParams import { retrieveLaunchParams } from…" at bounding box center [628, 449] width 586 height 123
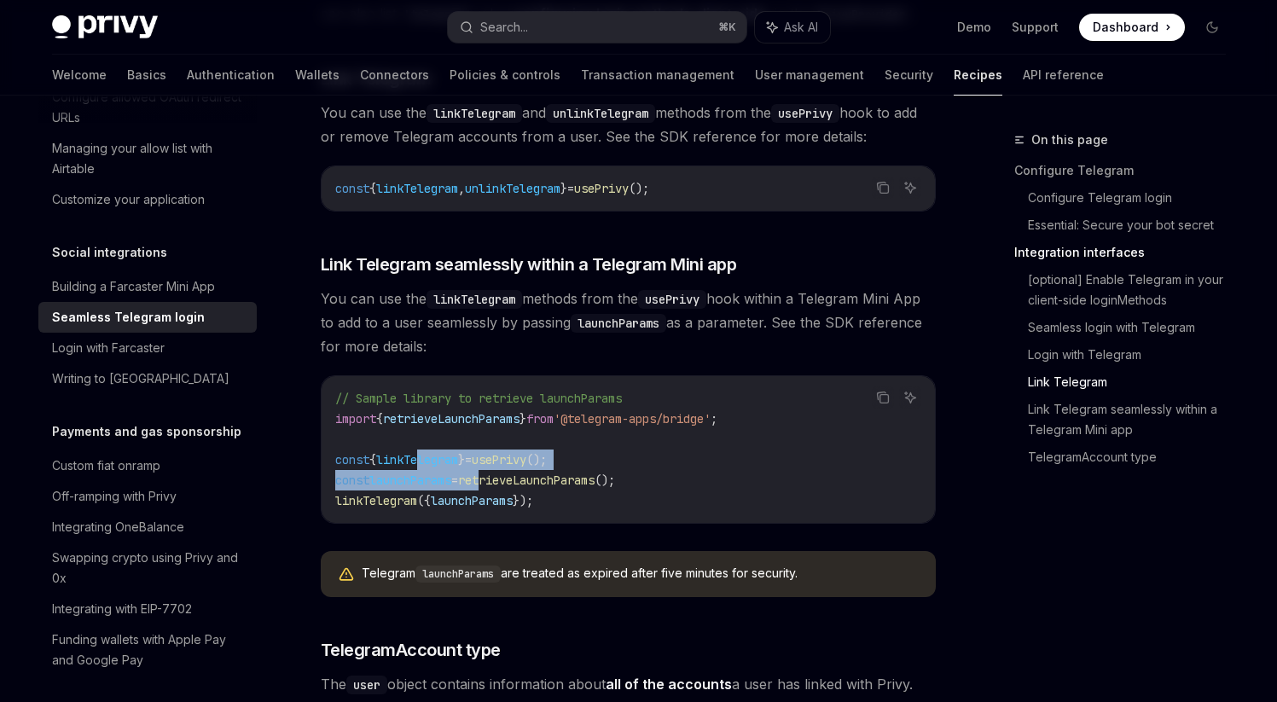
drag, startPoint x: 428, startPoint y: 431, endPoint x: 496, endPoint y: 455, distance: 72.6
click at [496, 455] on code "// Sample library to retrieve launchParams import { retrieveLaunchParams } from…" at bounding box center [628, 449] width 586 height 123
click at [496, 472] on span "retrieveLaunchParams" at bounding box center [526, 479] width 136 height 15
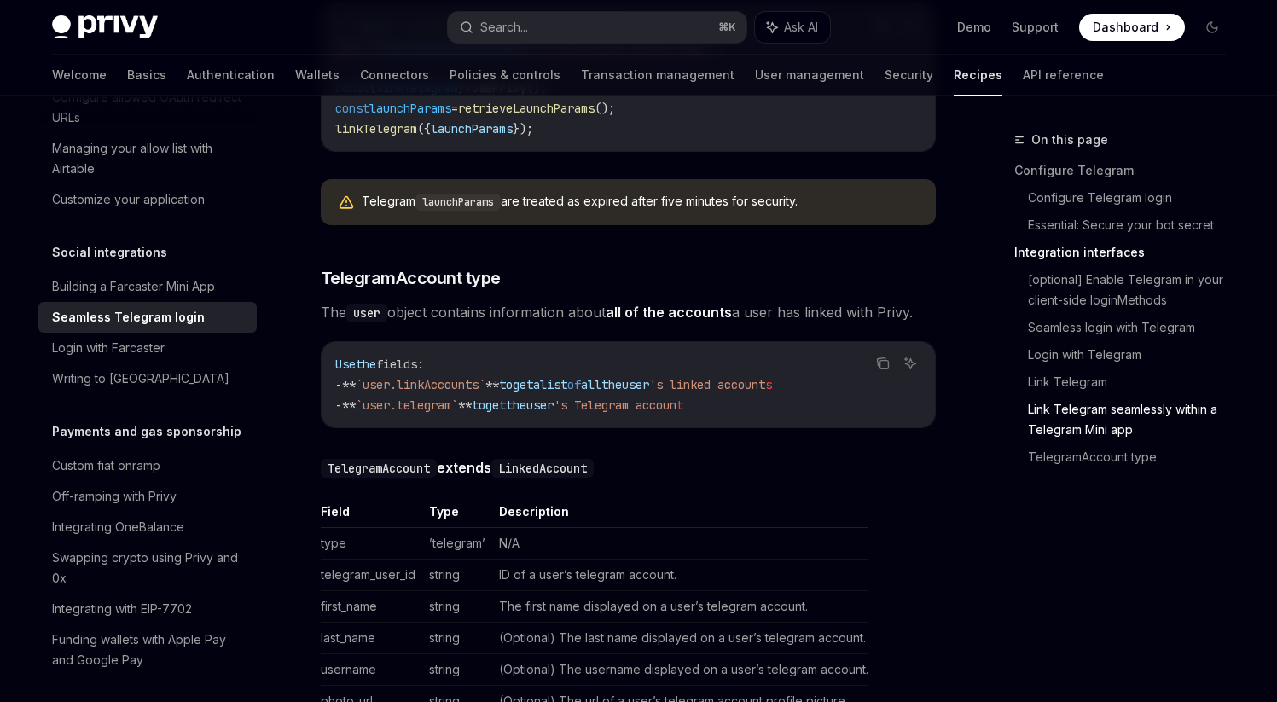
scroll to position [2836, 0]
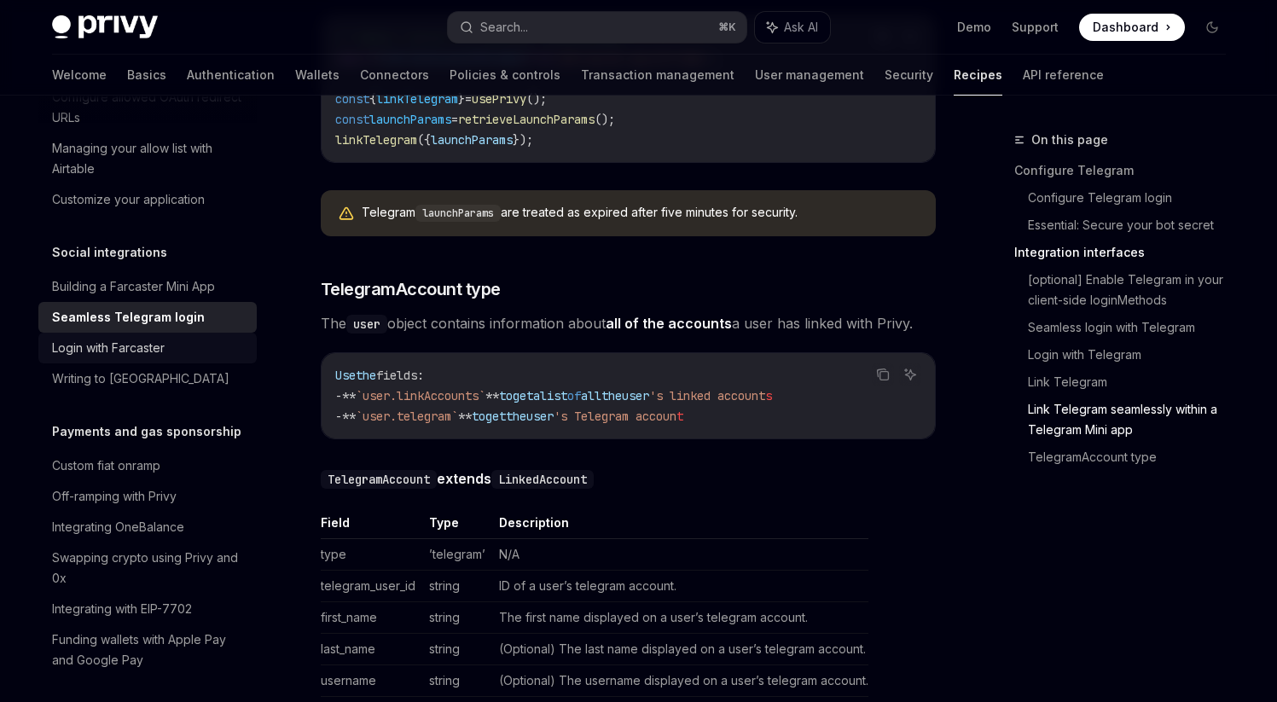
click at [166, 358] on div "Login with Farcaster" at bounding box center [149, 348] width 194 height 20
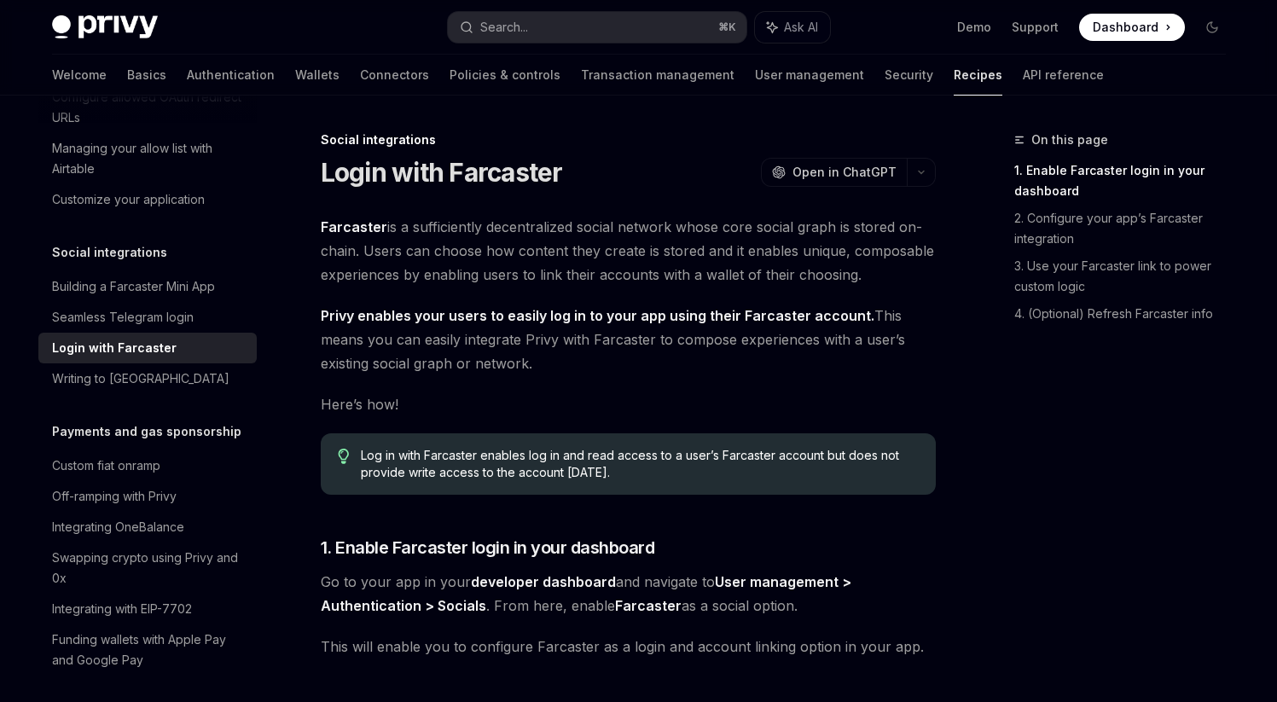
click at [449, 394] on span "Here’s how!" at bounding box center [628, 404] width 615 height 24
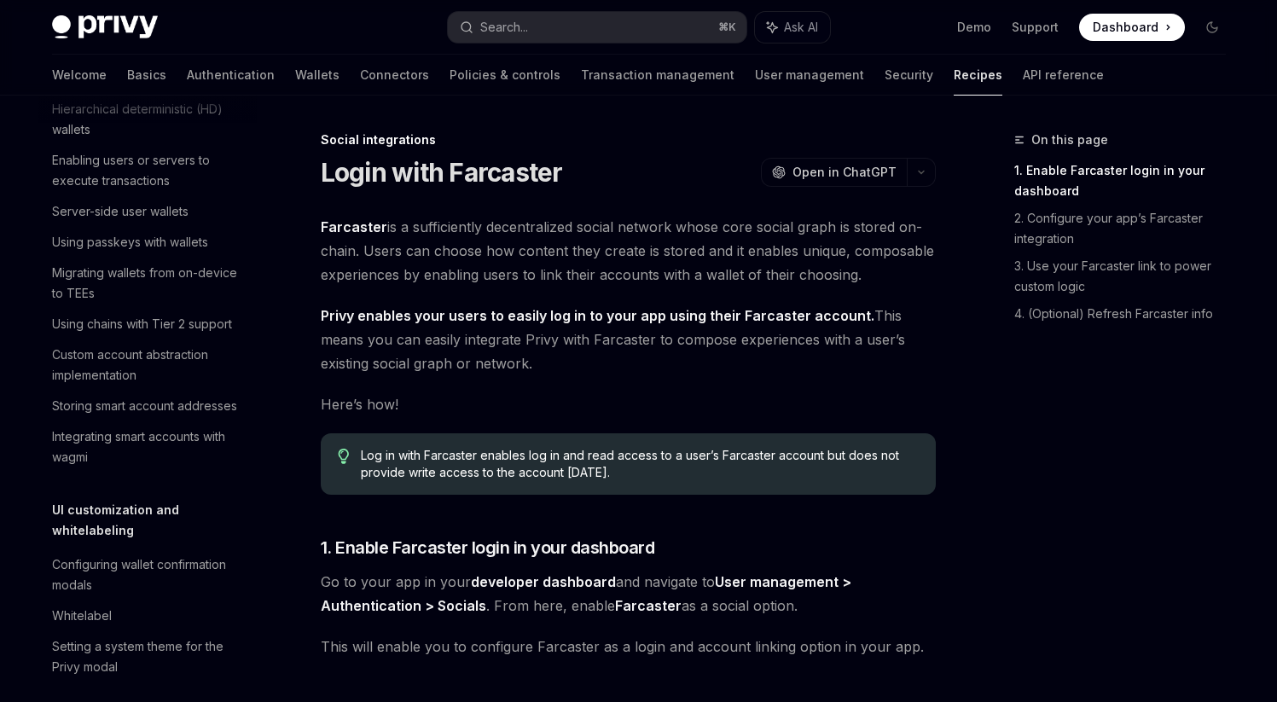
scroll to position [156, 0]
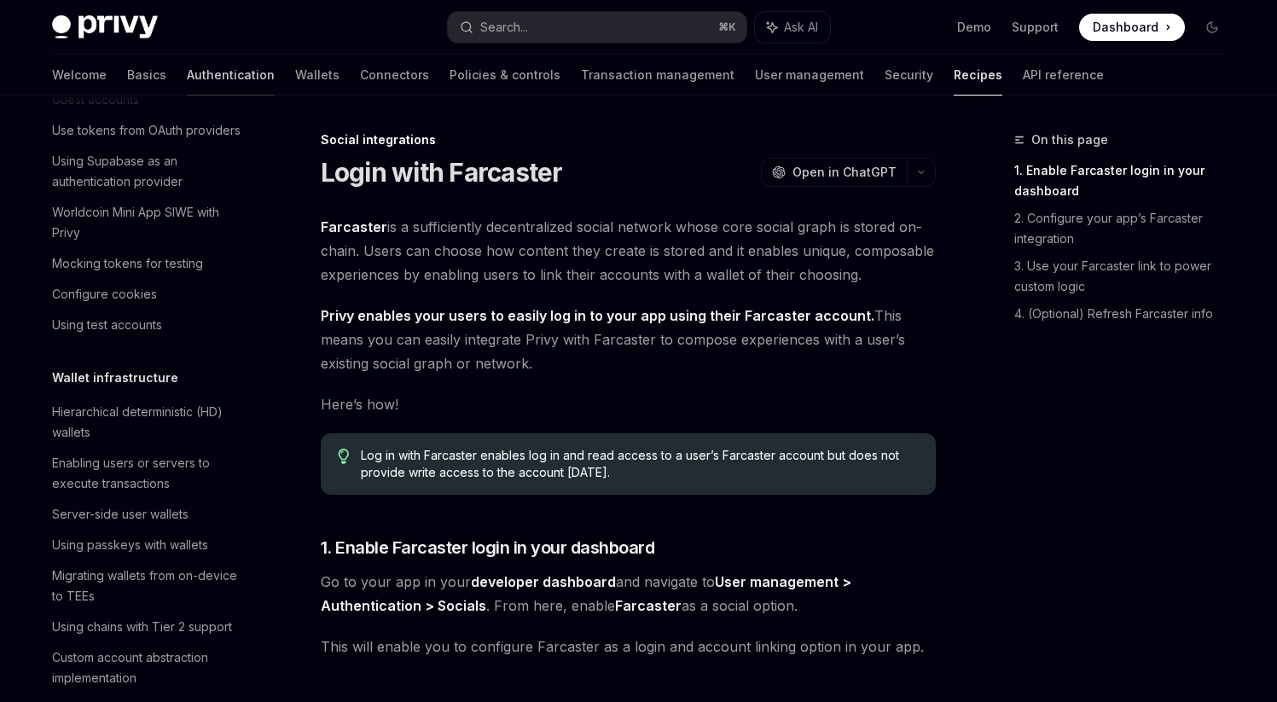
click at [187, 73] on link "Authentication" at bounding box center [231, 75] width 88 height 41
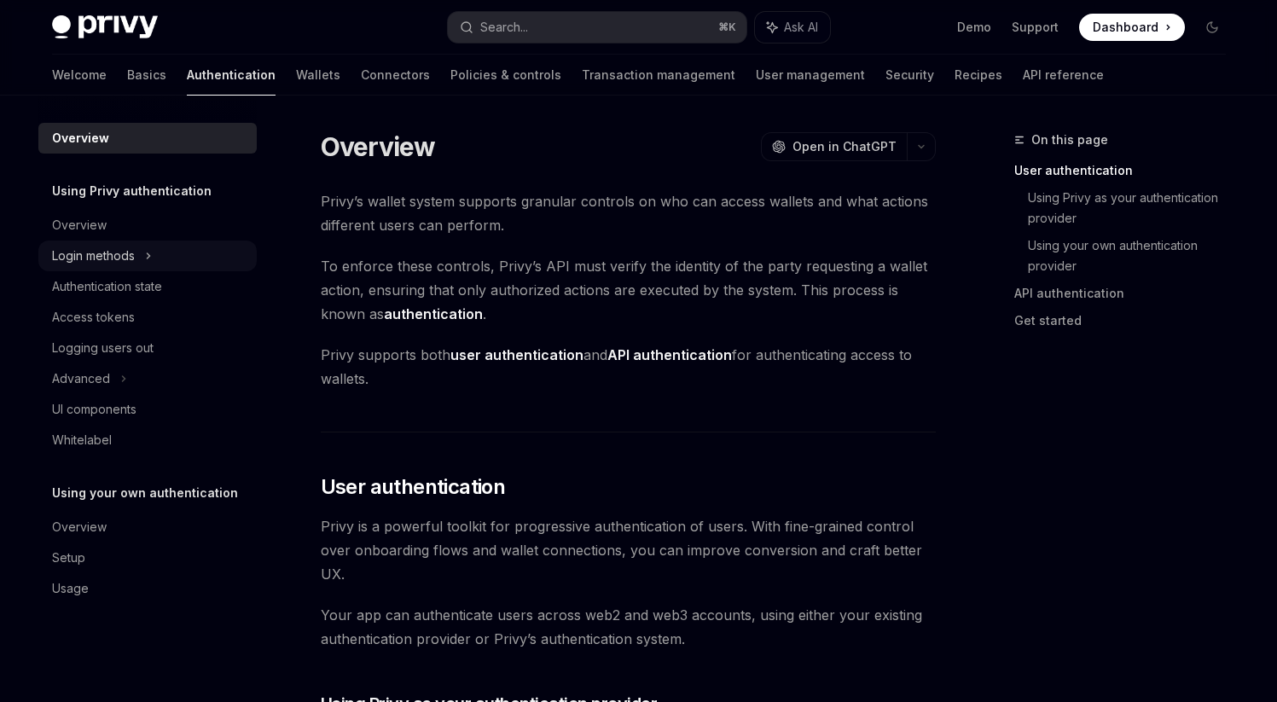
click at [113, 252] on div "Login methods" at bounding box center [93, 256] width 83 height 20
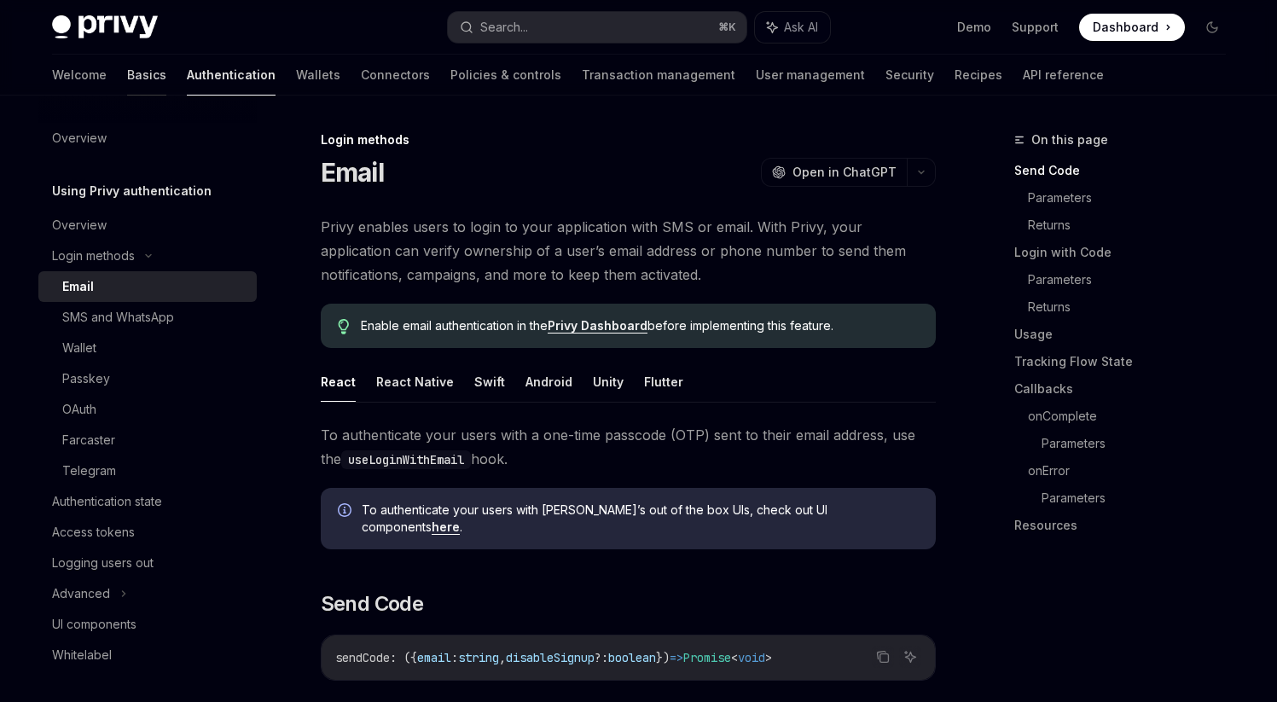
click at [127, 77] on link "Basics" at bounding box center [146, 75] width 39 height 41
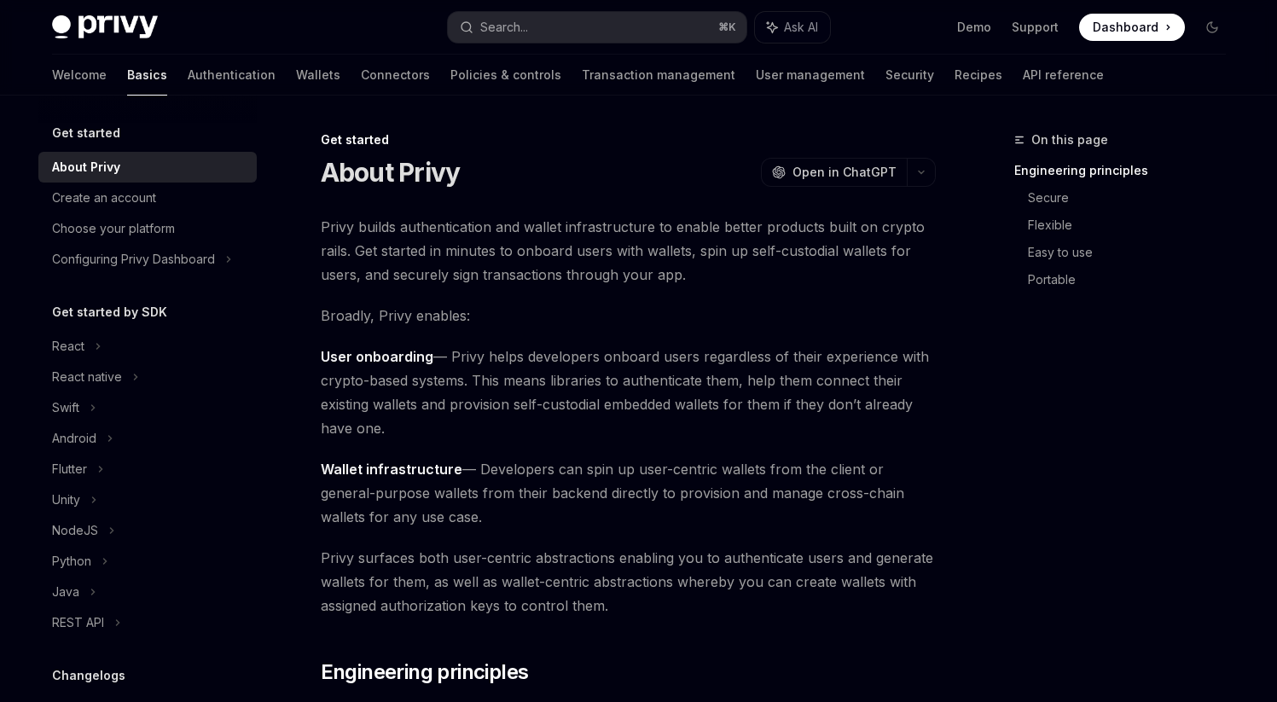
click at [124, 10] on div "Privy Docs home page Search... ⌘ K Ask AI Demo Support Dashboard Dashboard Sear…" at bounding box center [639, 27] width 1174 height 55
click at [118, 20] on img at bounding box center [105, 27] width 106 height 24
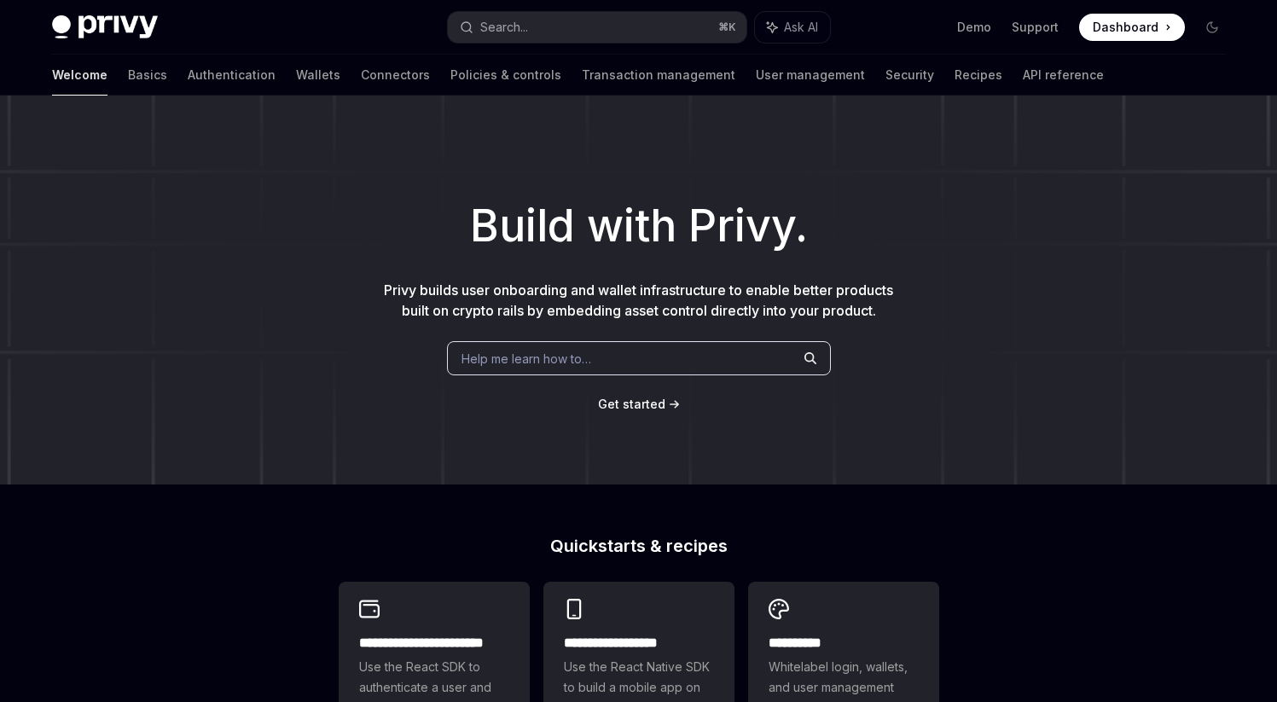
click at [134, 26] on img at bounding box center [105, 27] width 106 height 24
type textarea "*"
